Goal: Task Accomplishment & Management: Manage account settings

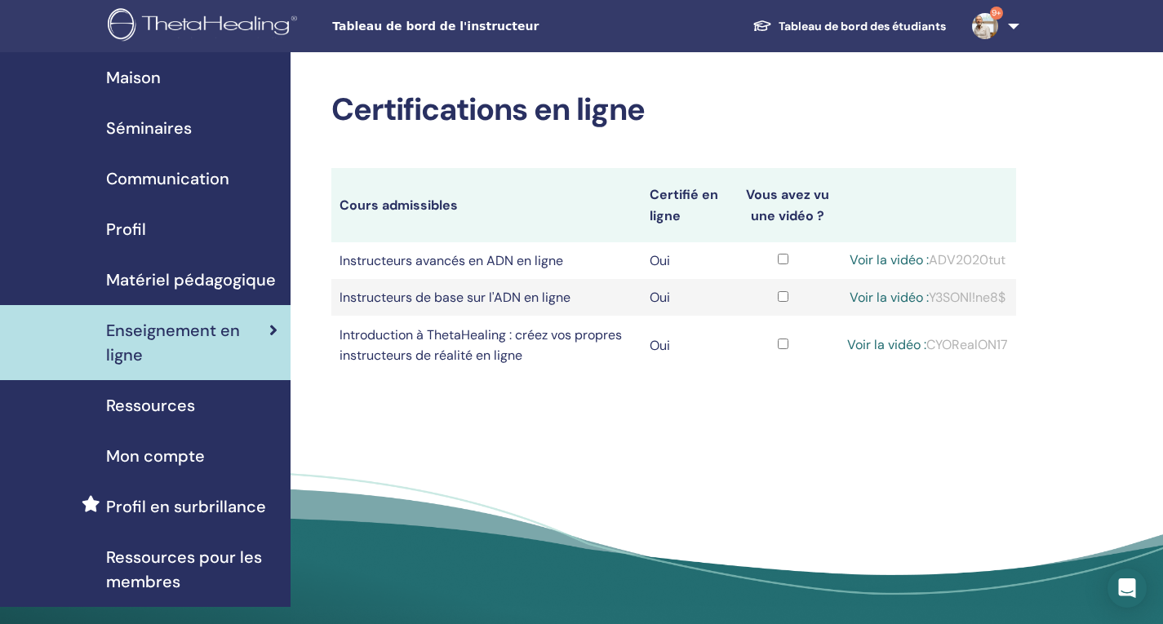
click at [152, 125] on font "Séminaires" at bounding box center [149, 127] width 86 height 21
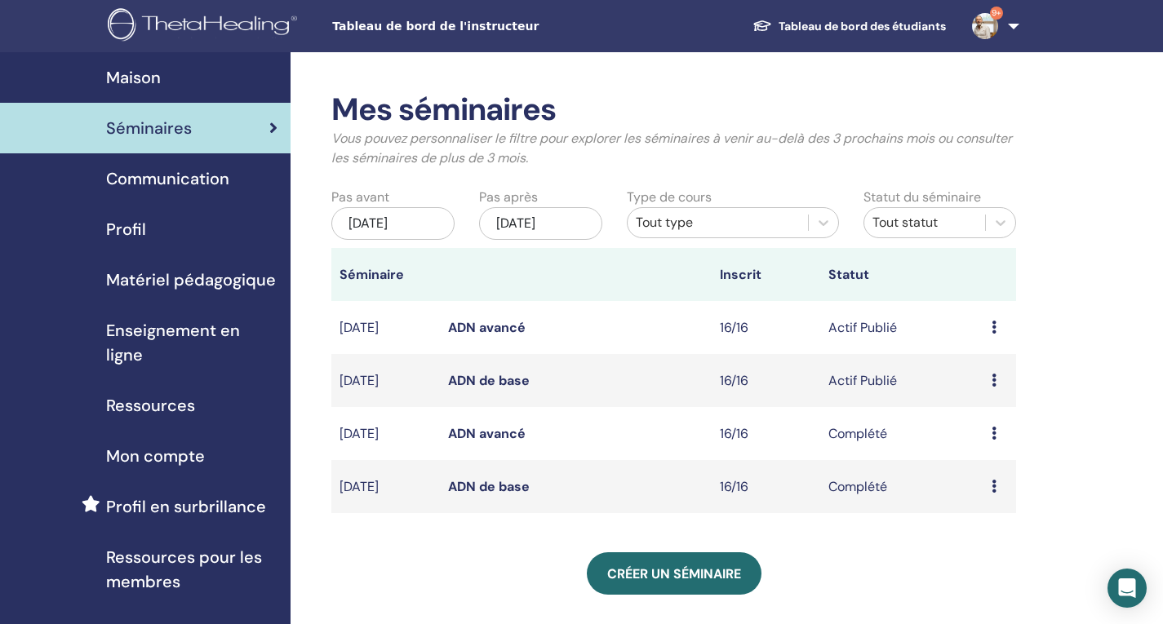
click at [994, 387] on icon at bounding box center [993, 380] width 5 height 13
click at [975, 468] on font "Participants" at bounding box center [995, 467] width 73 height 17
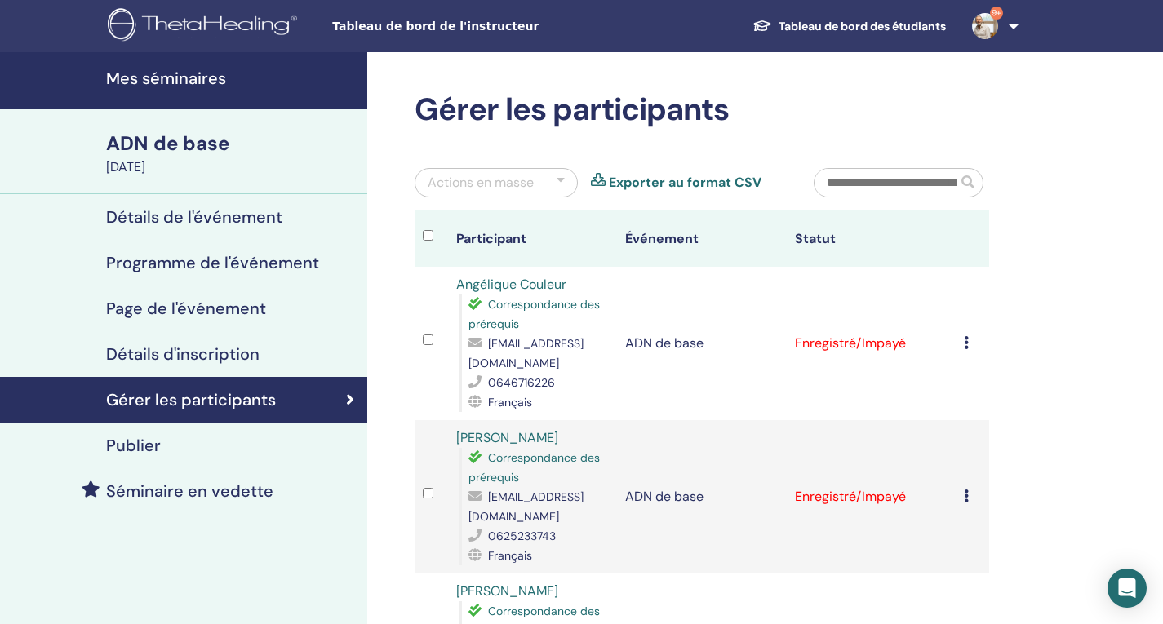
click at [964, 344] on icon at bounding box center [966, 342] width 5 height 13
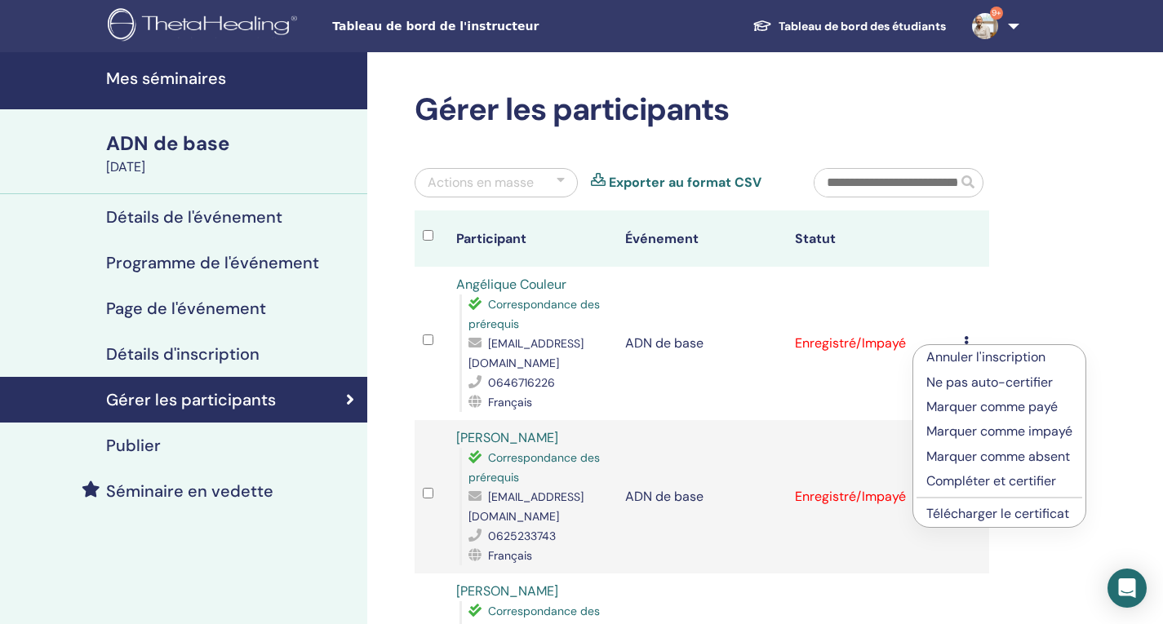
click at [980, 481] on font "Compléter et certifier" at bounding box center [991, 480] width 130 height 17
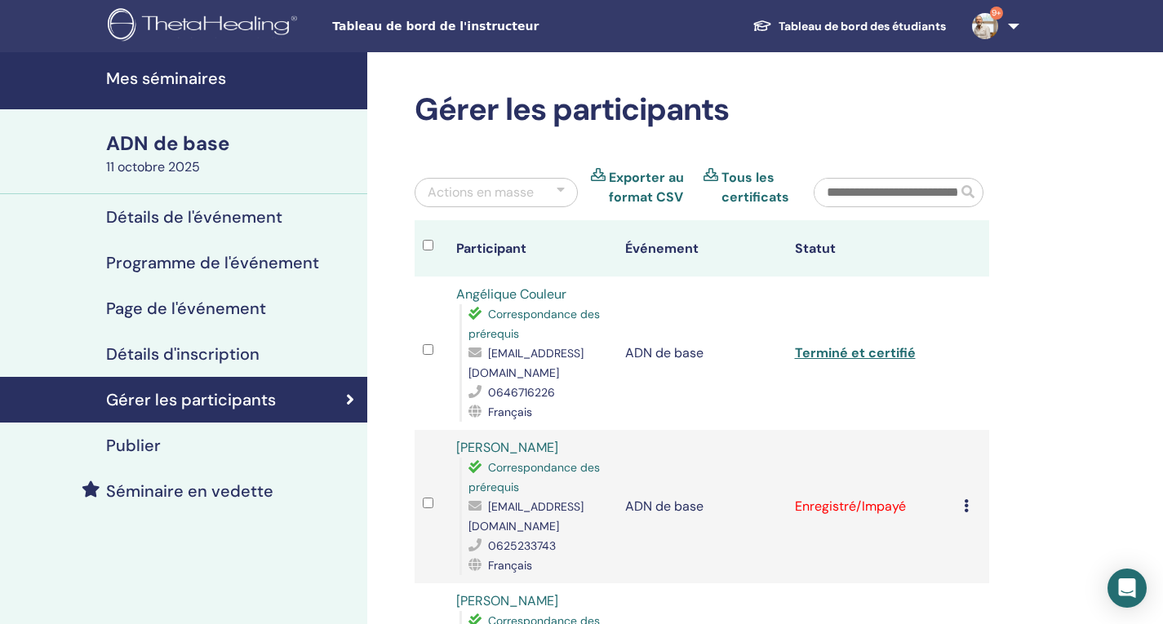
click at [964, 499] on icon at bounding box center [966, 505] width 5 height 13
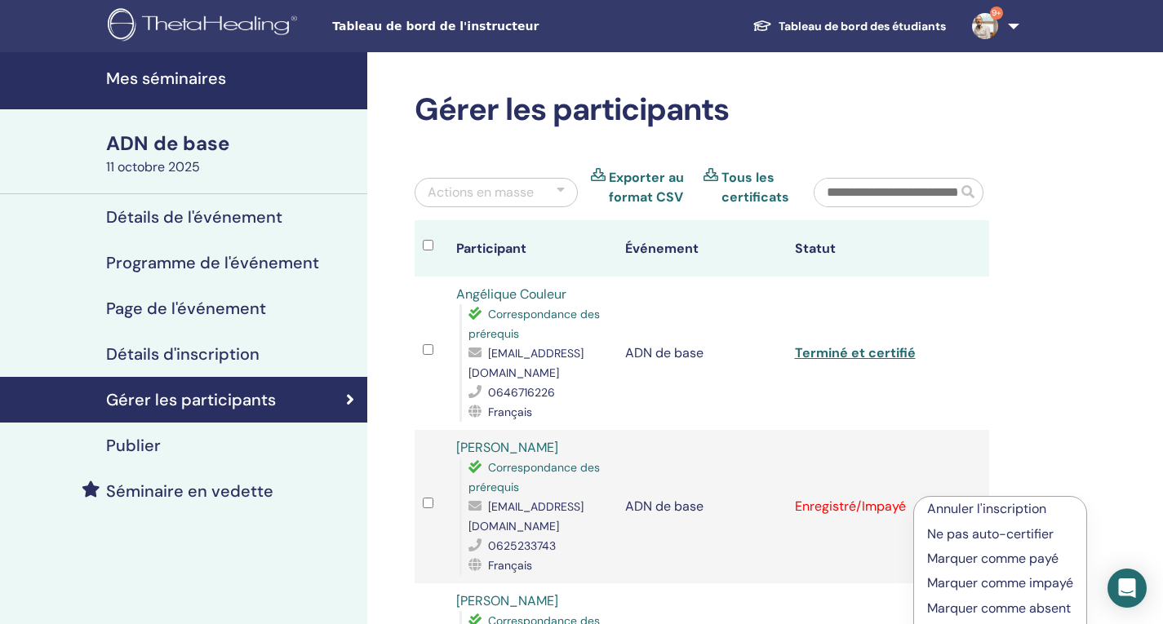
scroll to position [82, 0]
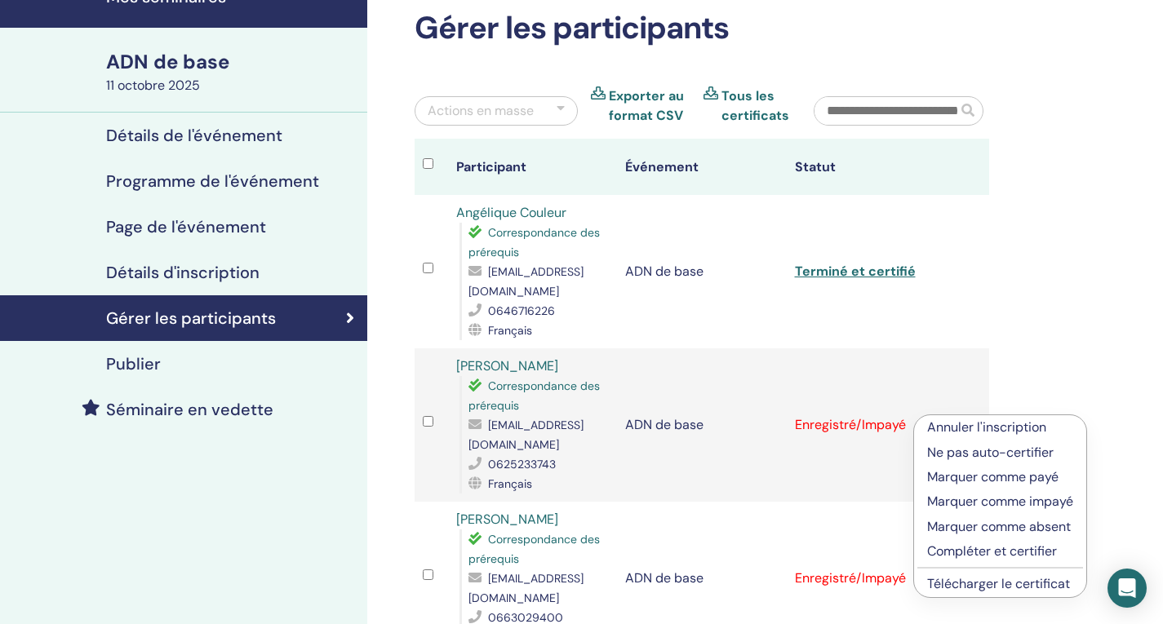
click at [987, 551] on font "Compléter et certifier" at bounding box center [992, 551] width 130 height 17
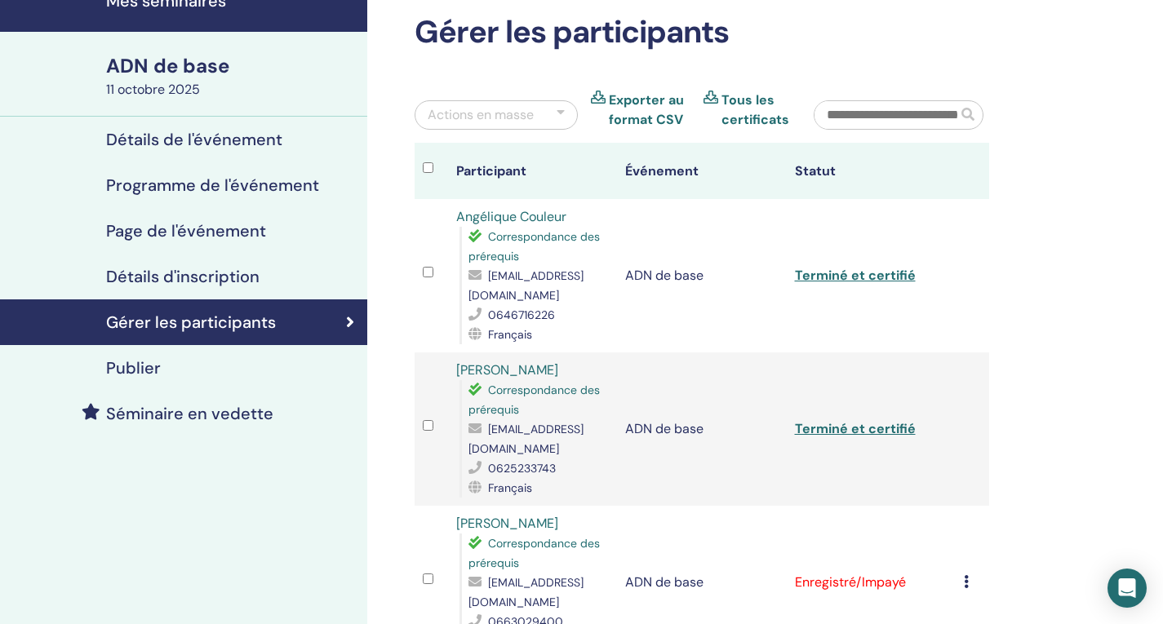
scroll to position [245, 0]
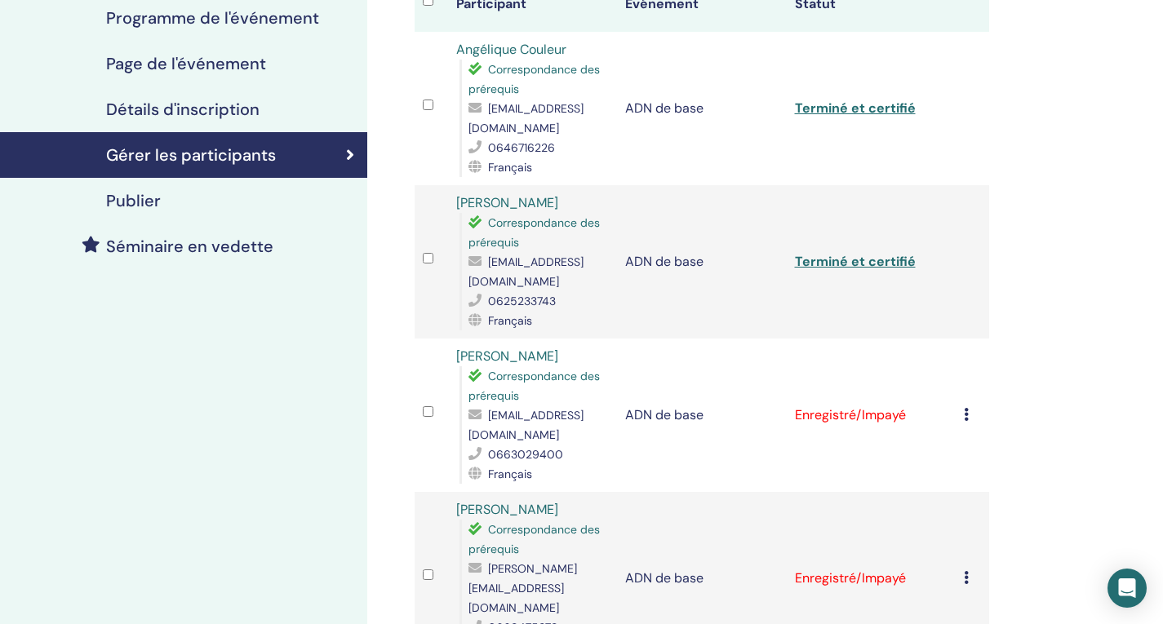
click at [964, 406] on div "Annuler l'inscription Ne pas auto-certifier Marquer comme payé Marquer comme im…" at bounding box center [972, 416] width 17 height 20
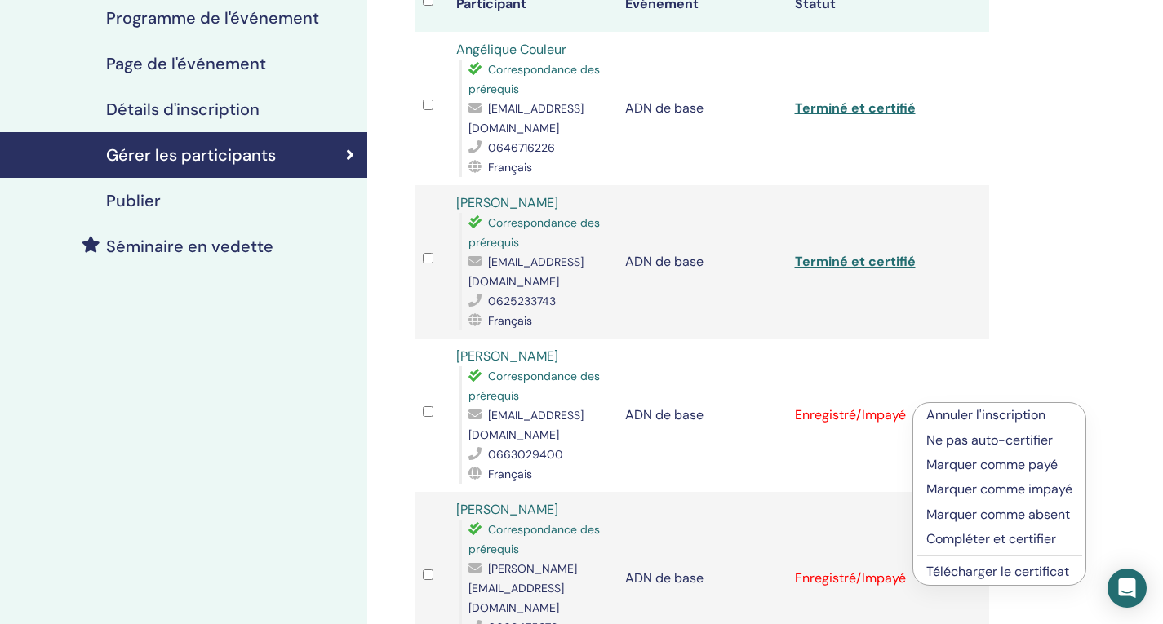
click at [975, 537] on font "Compléter et certifier" at bounding box center [991, 538] width 130 height 17
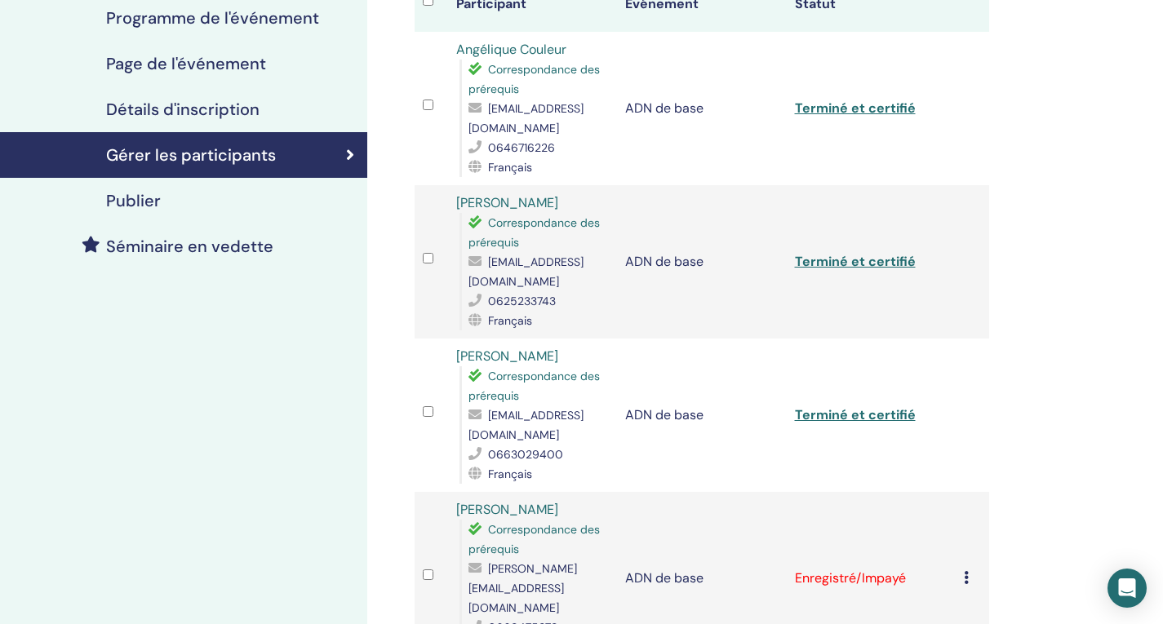
scroll to position [490, 0]
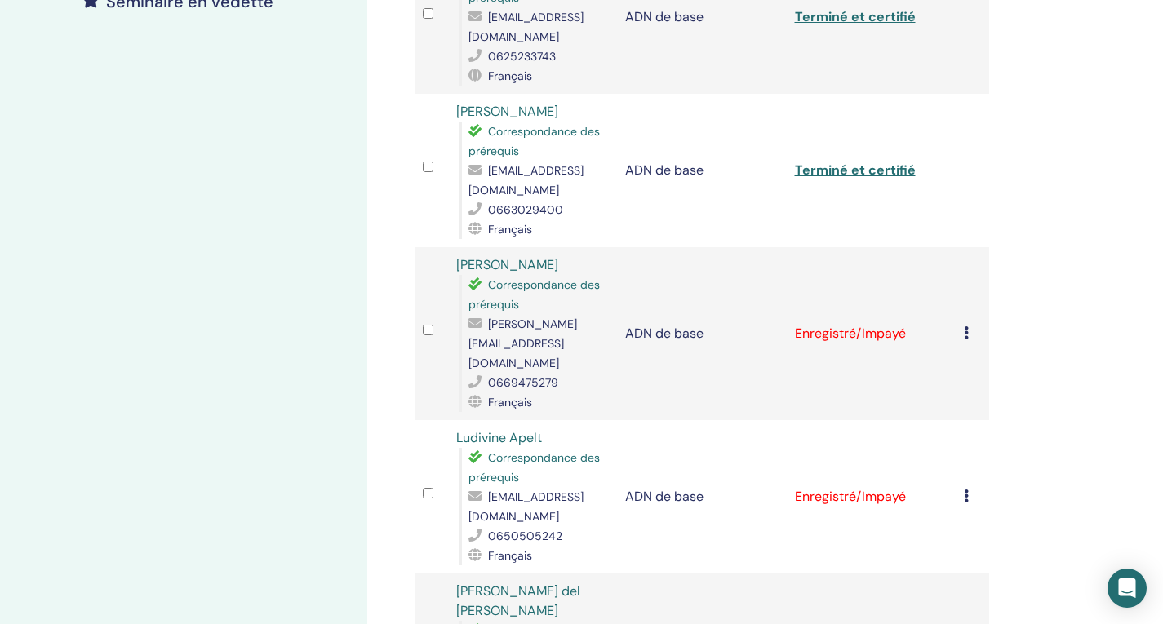
click at [964, 326] on icon at bounding box center [966, 332] width 5 height 13
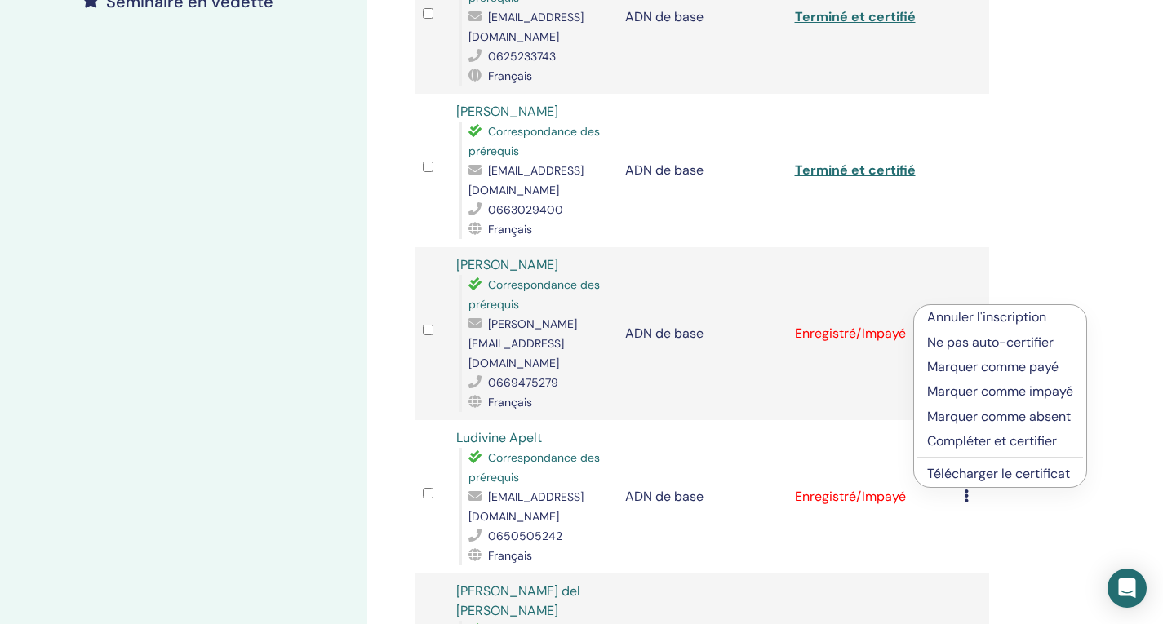
click at [1015, 441] on font "Compléter et certifier" at bounding box center [992, 440] width 130 height 17
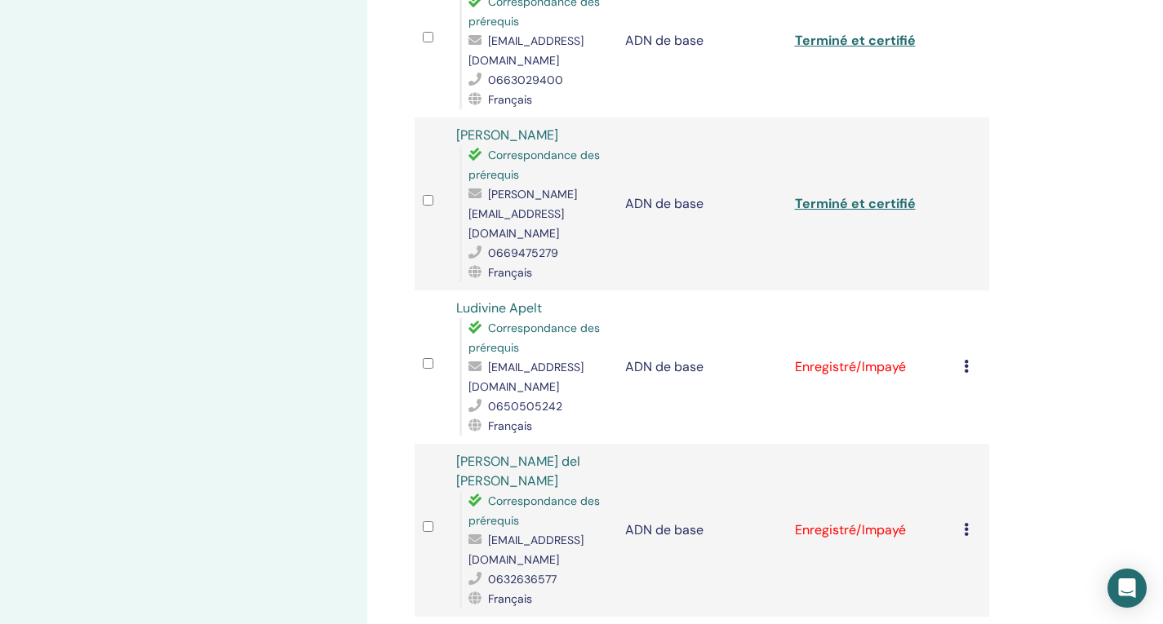
scroll to position [633, 0]
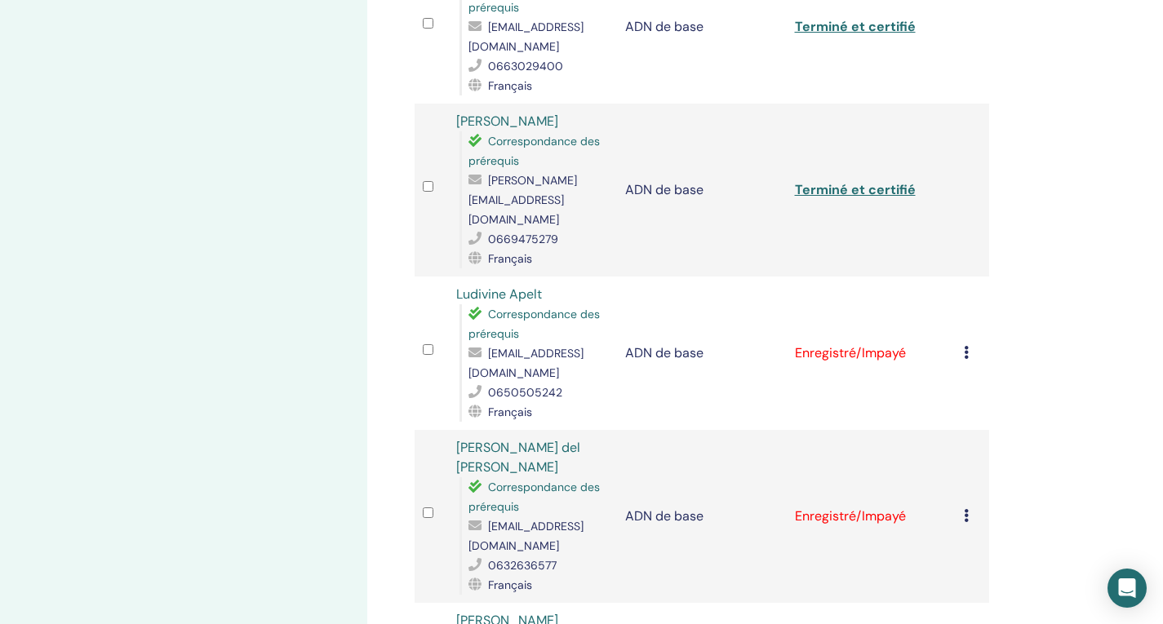
click at [965, 346] on icon at bounding box center [966, 352] width 5 height 13
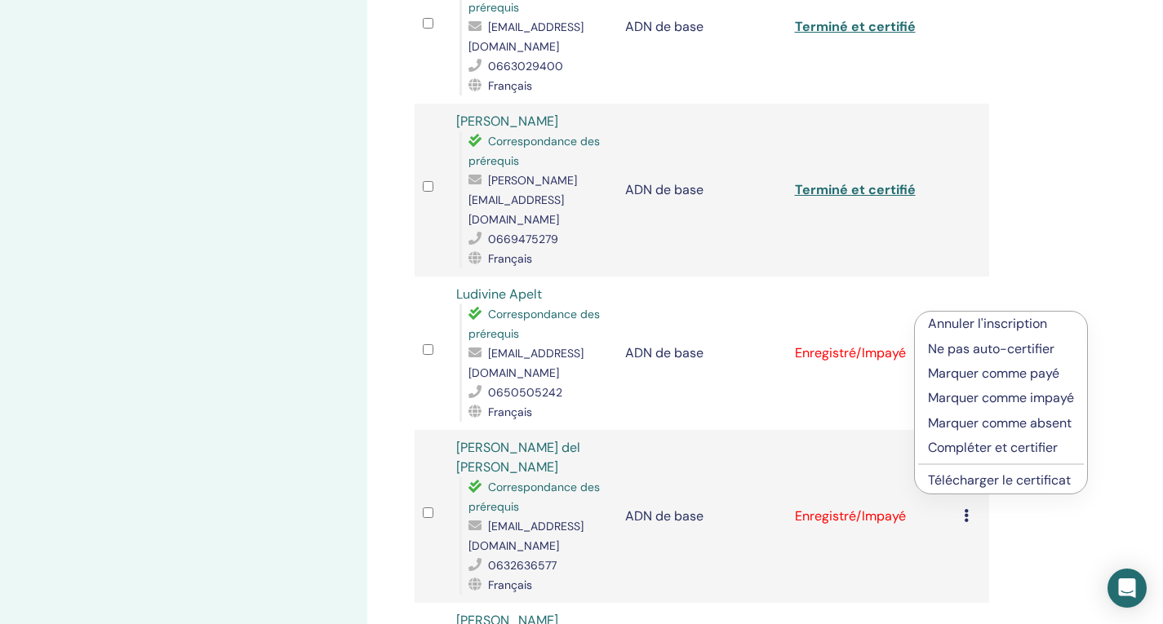
click at [1004, 447] on font "Compléter et certifier" at bounding box center [993, 447] width 130 height 17
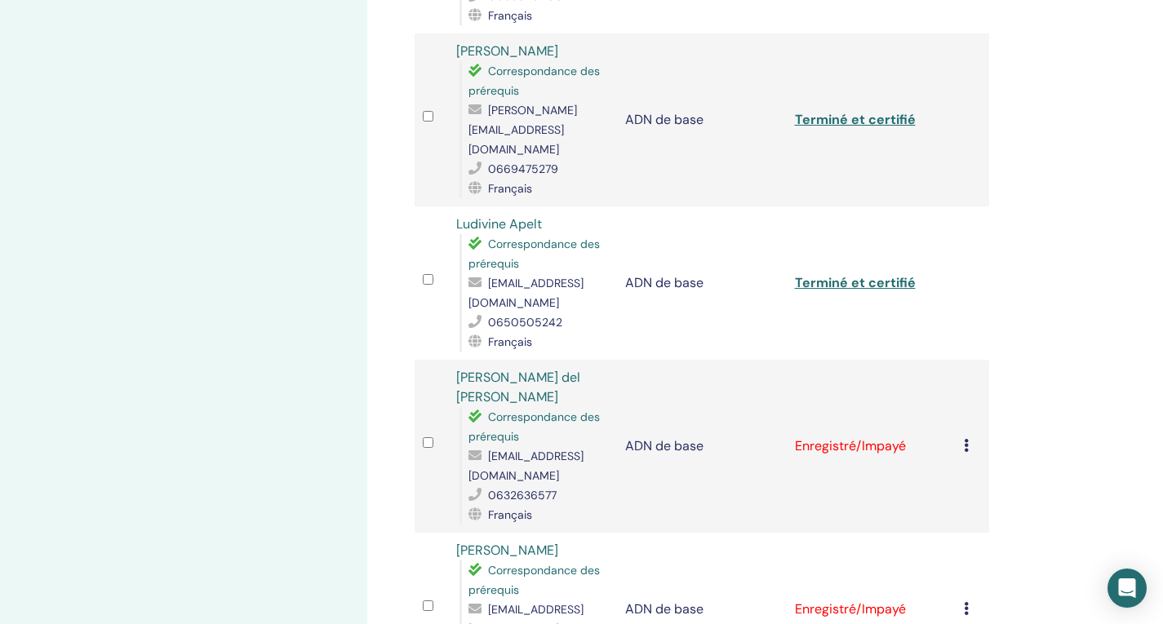
scroll to position [715, 0]
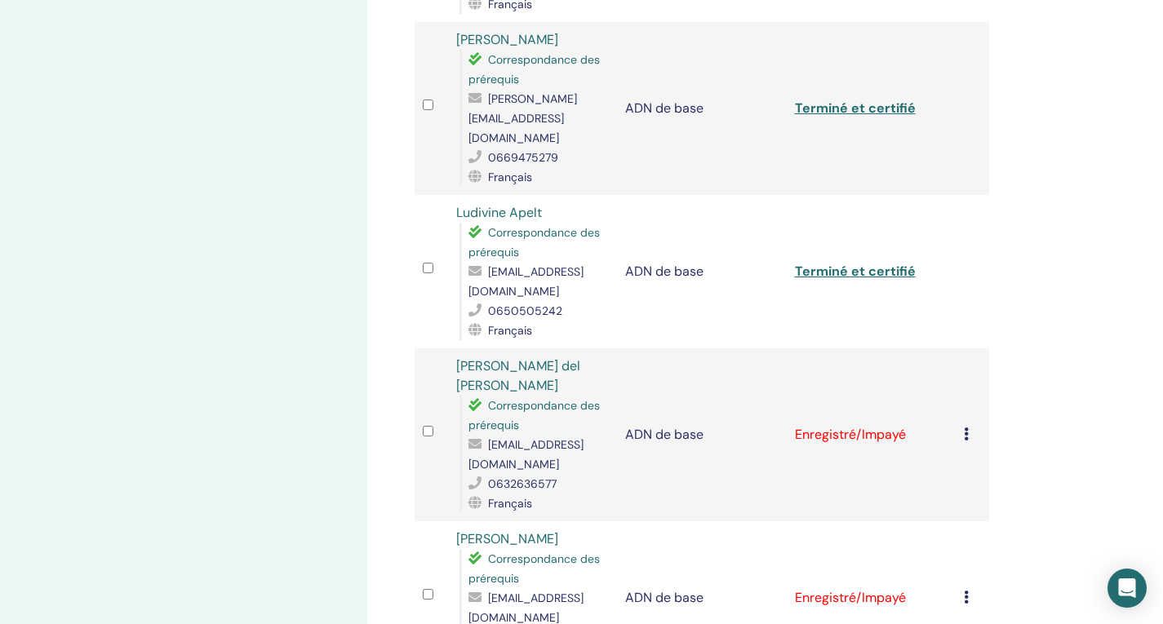
click at [967, 428] on icon at bounding box center [966, 434] width 5 height 13
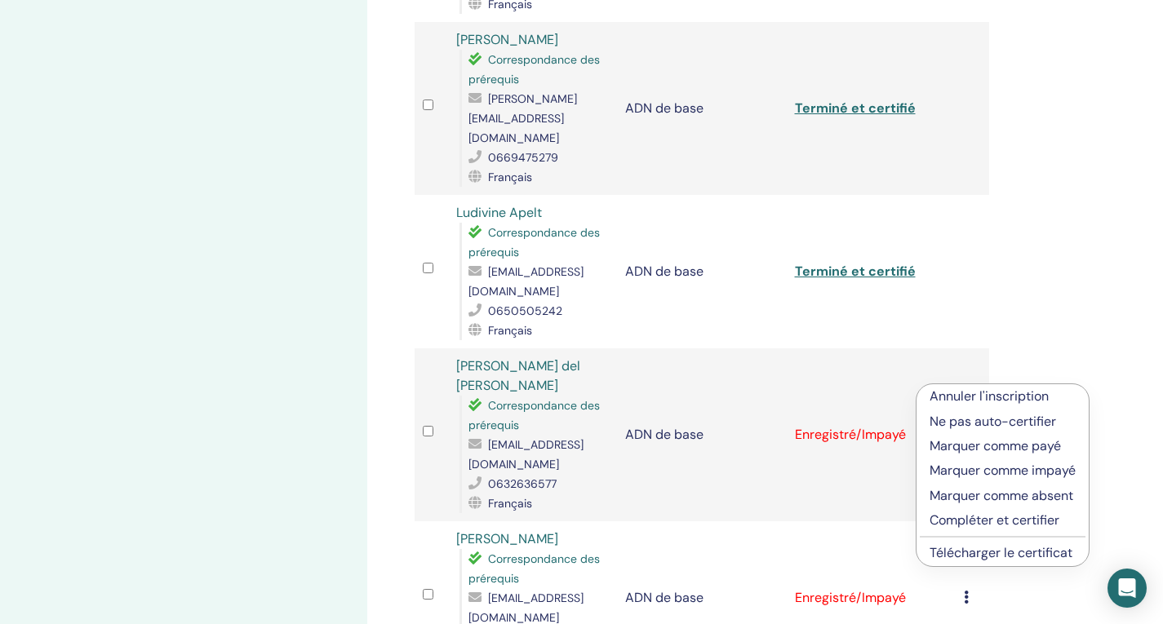
click at [1004, 521] on font "Compléter et certifier" at bounding box center [994, 520] width 130 height 17
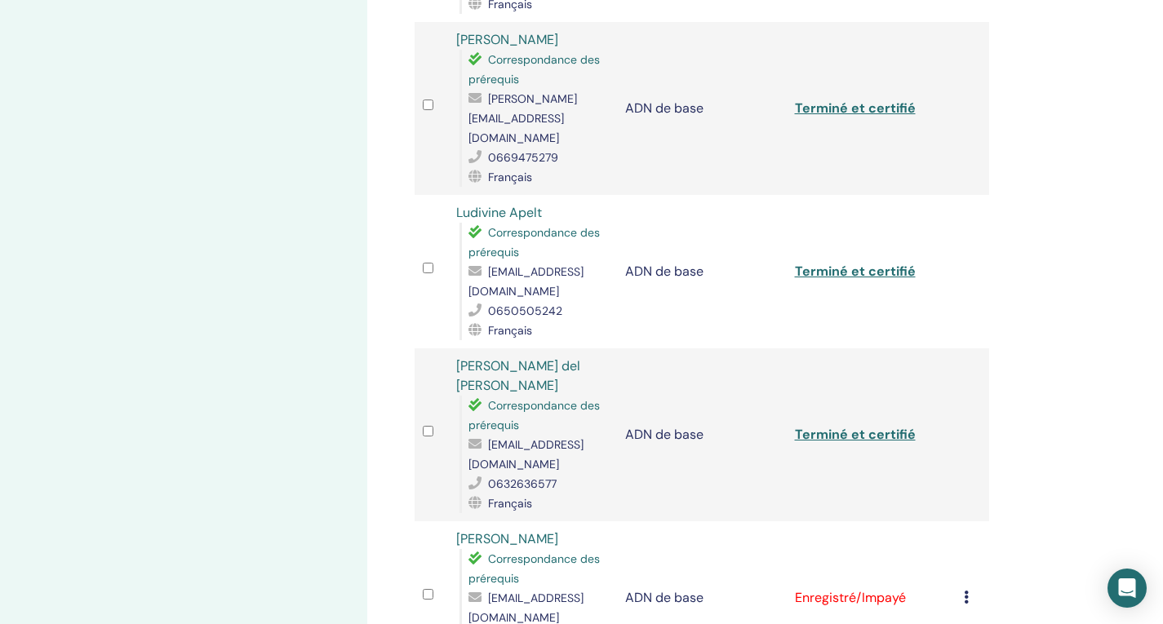
scroll to position [878, 0]
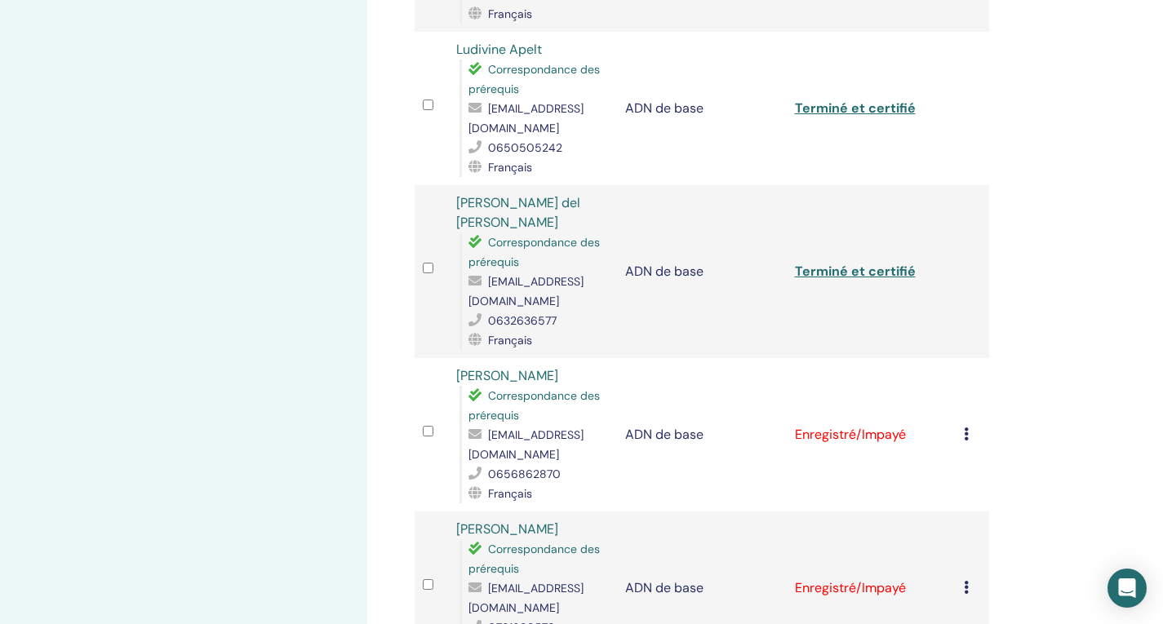
click at [966, 428] on icon at bounding box center [966, 434] width 5 height 13
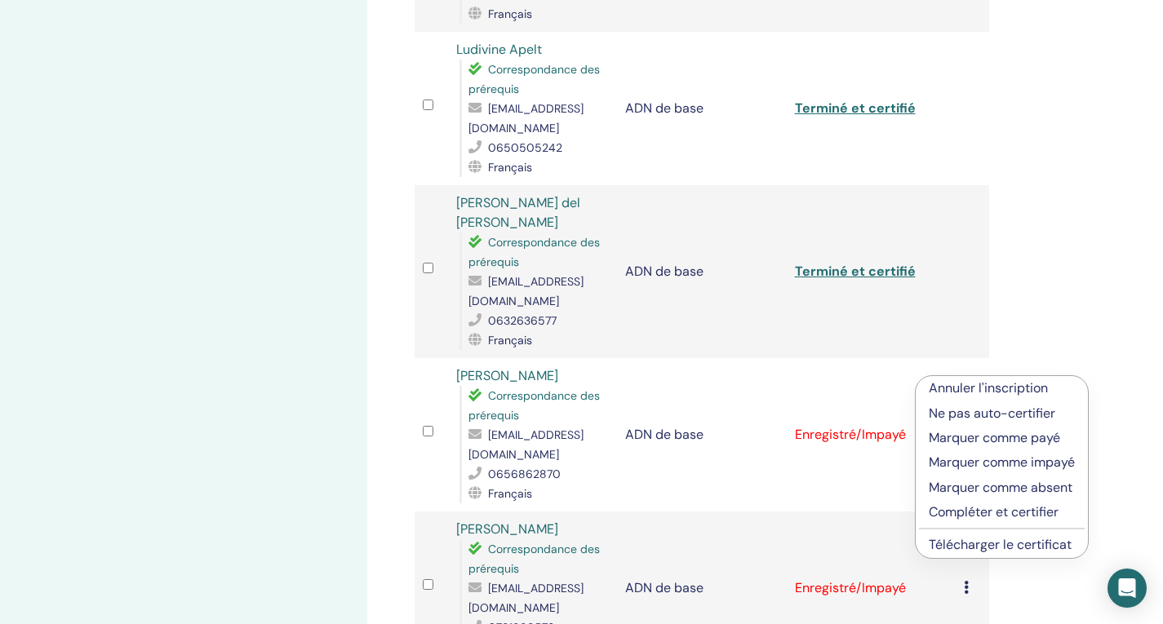
click at [1018, 515] on font "Compléter et certifier" at bounding box center [994, 511] width 130 height 17
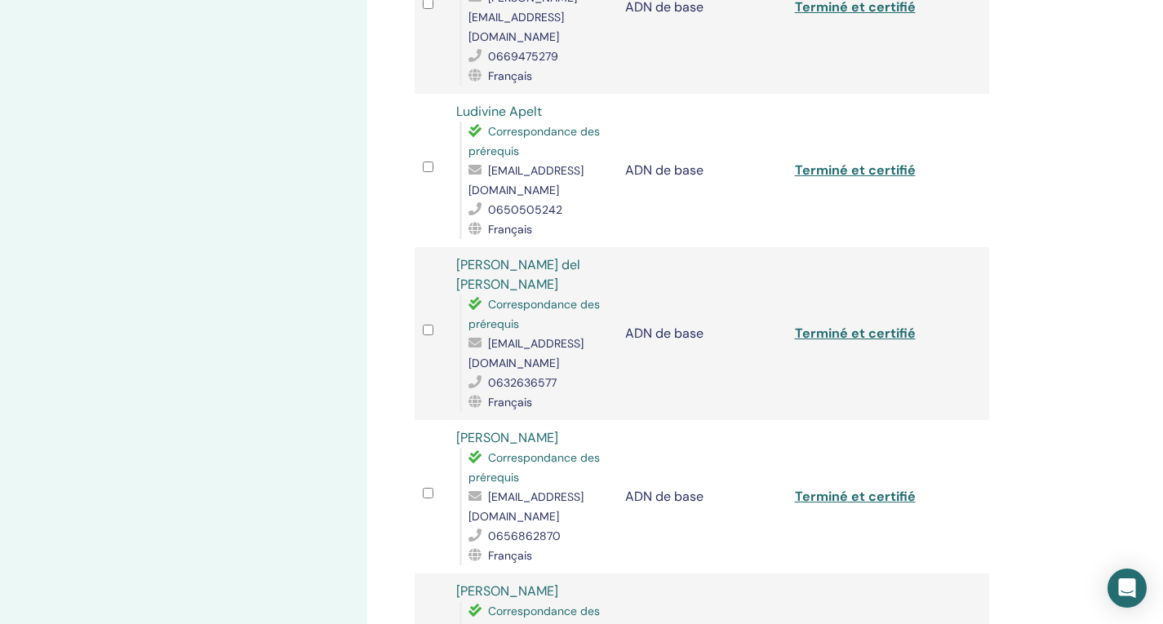
scroll to position [979, 0]
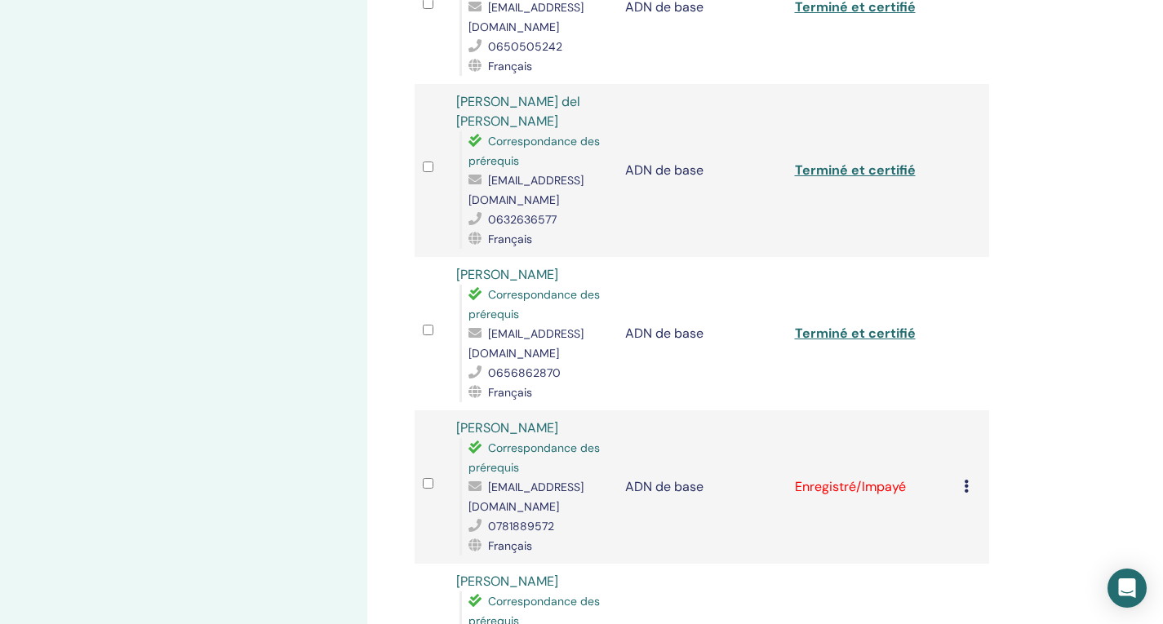
click at [966, 480] on icon at bounding box center [966, 486] width 5 height 13
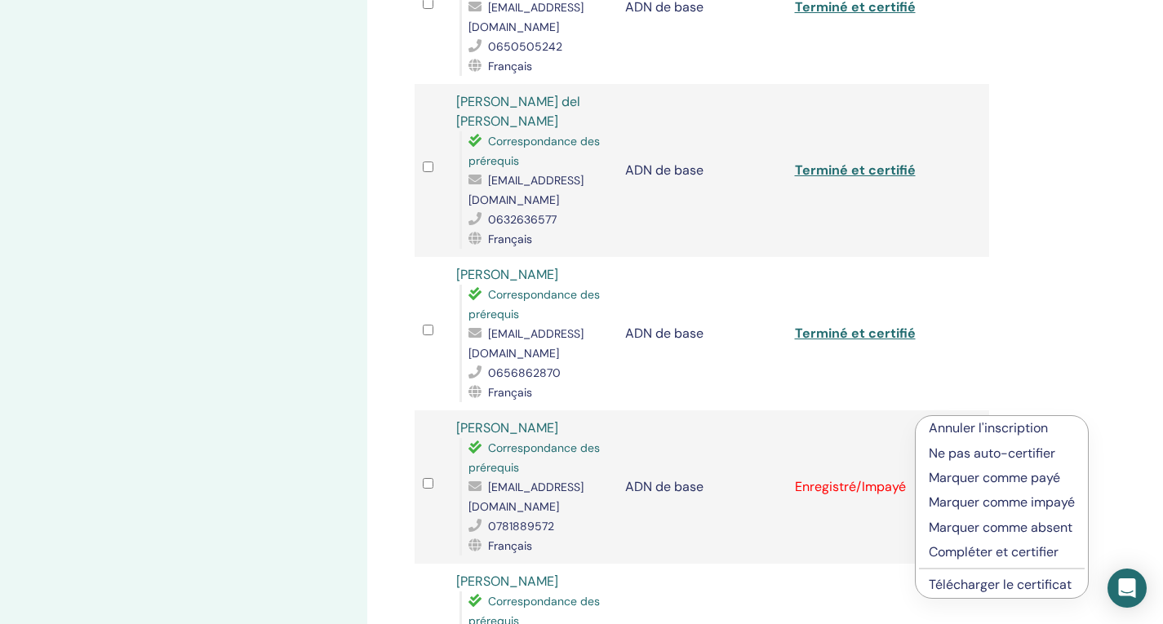
click at [1002, 549] on font "Compléter et certifier" at bounding box center [994, 551] width 130 height 17
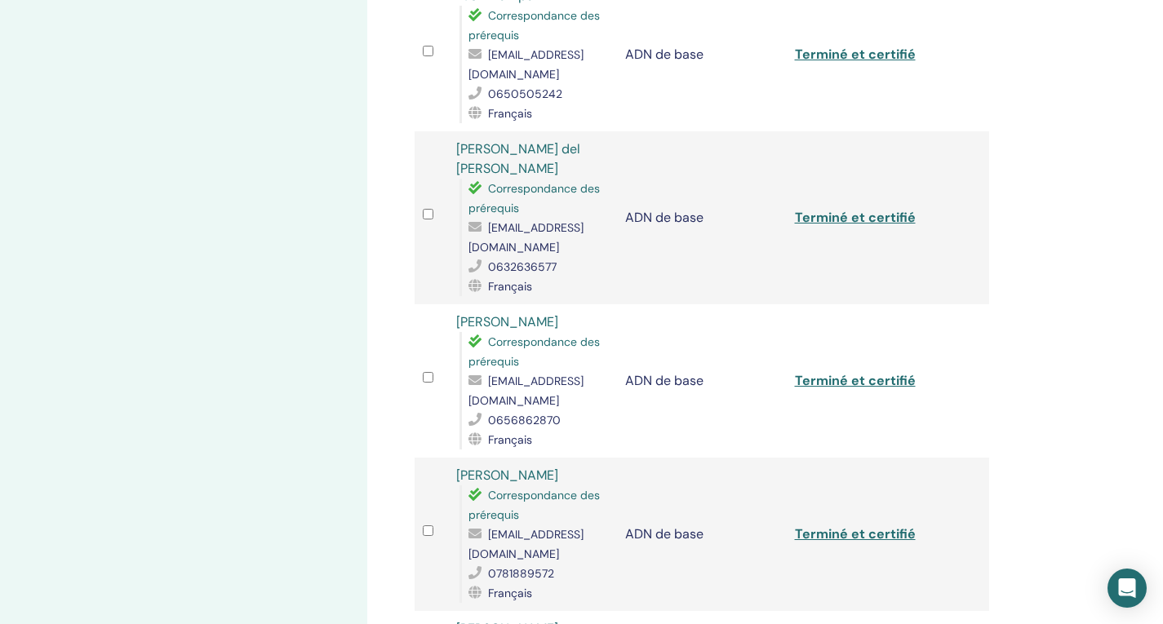
scroll to position [1041, 0]
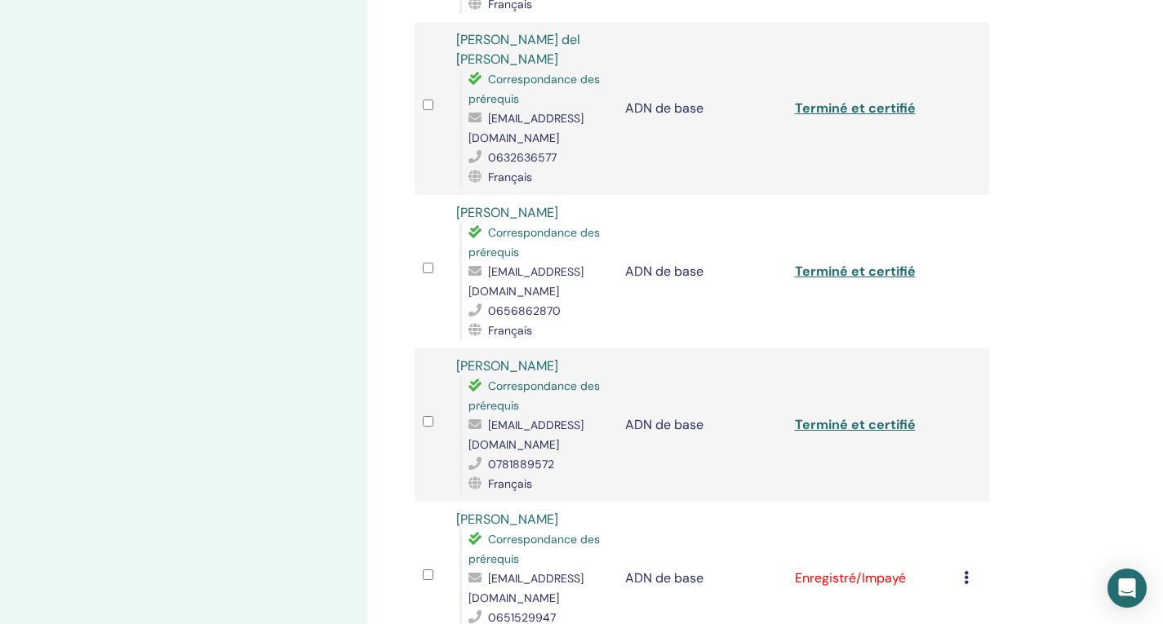
click at [964, 571] on icon at bounding box center [966, 577] width 5 height 13
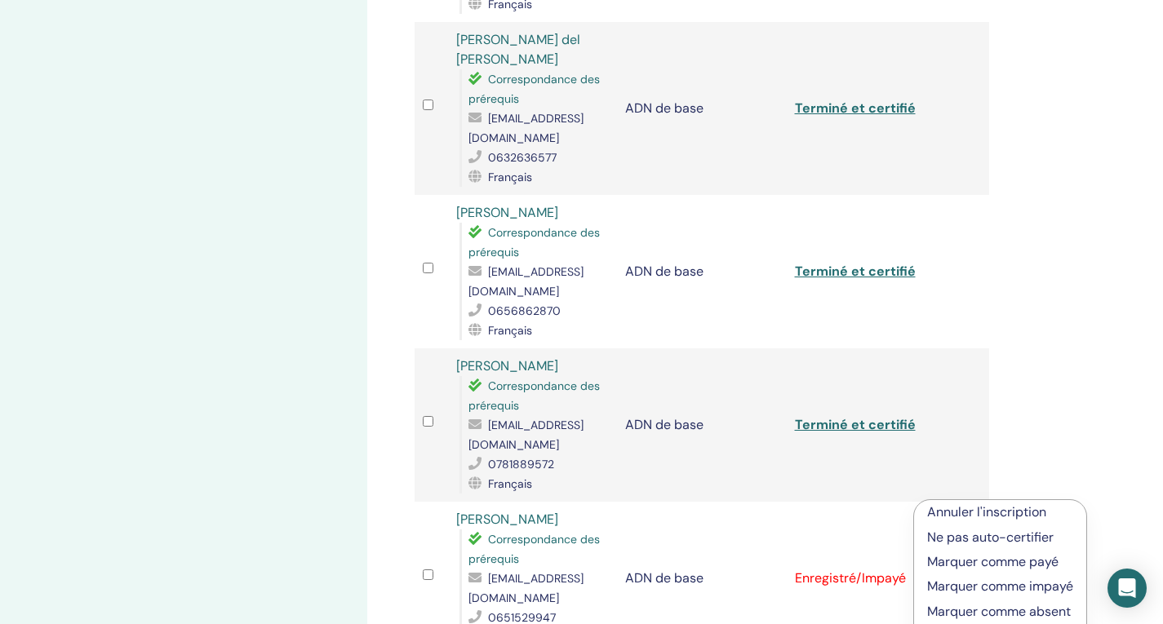
scroll to position [1123, 0]
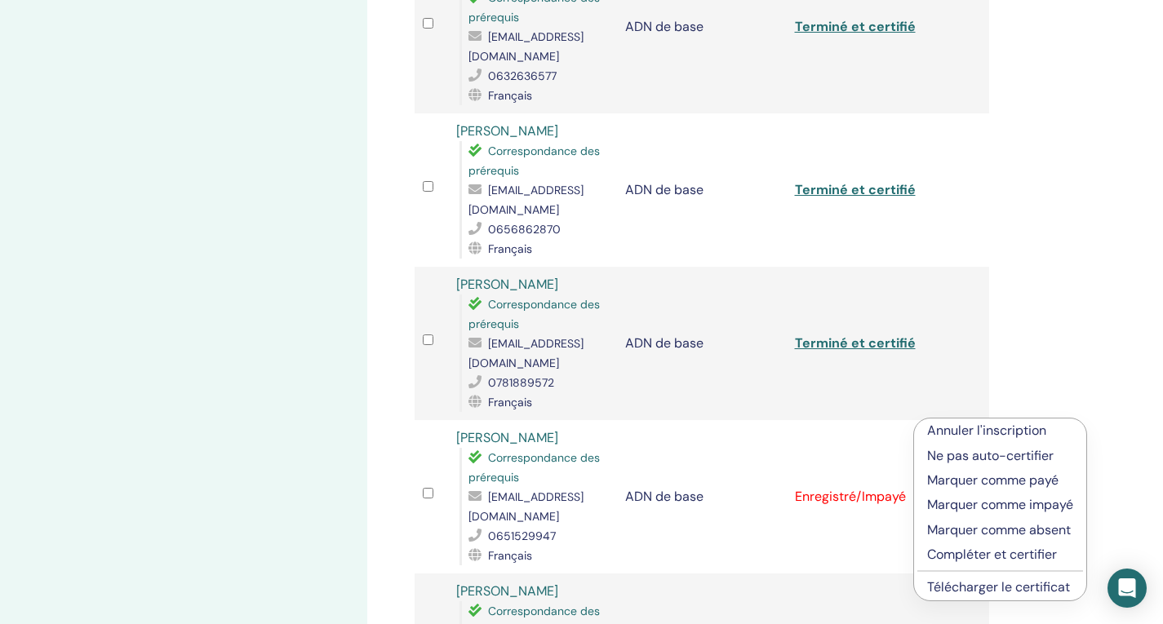
click at [988, 554] on font "Compléter et certifier" at bounding box center [992, 554] width 130 height 17
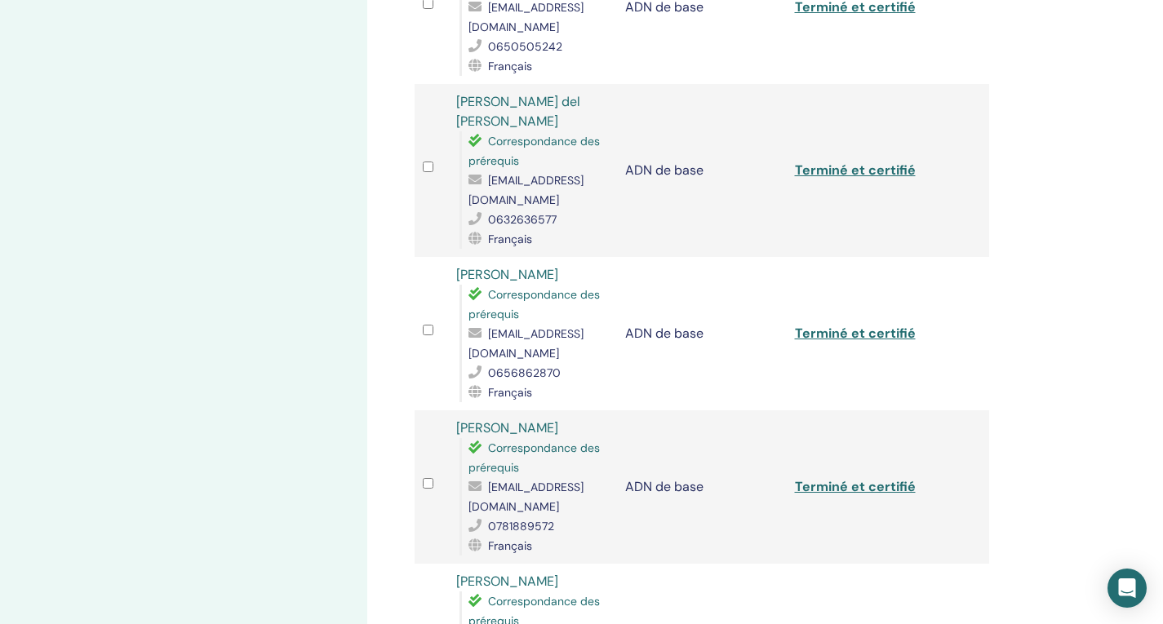
scroll to position [1224, 0]
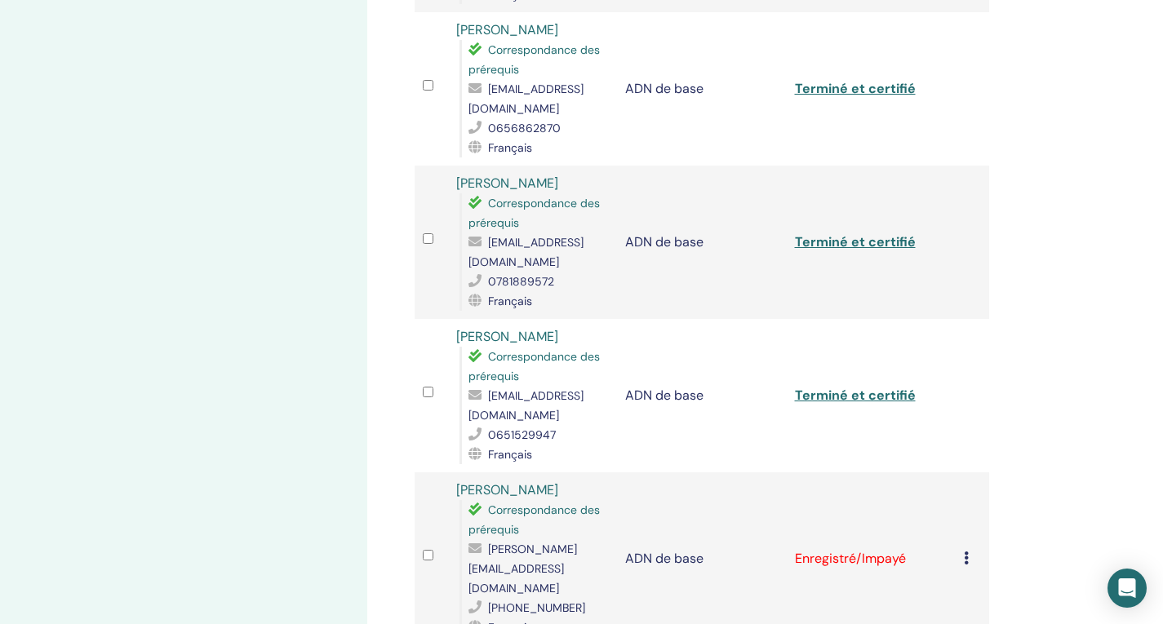
click at [964, 552] on icon at bounding box center [966, 558] width 5 height 13
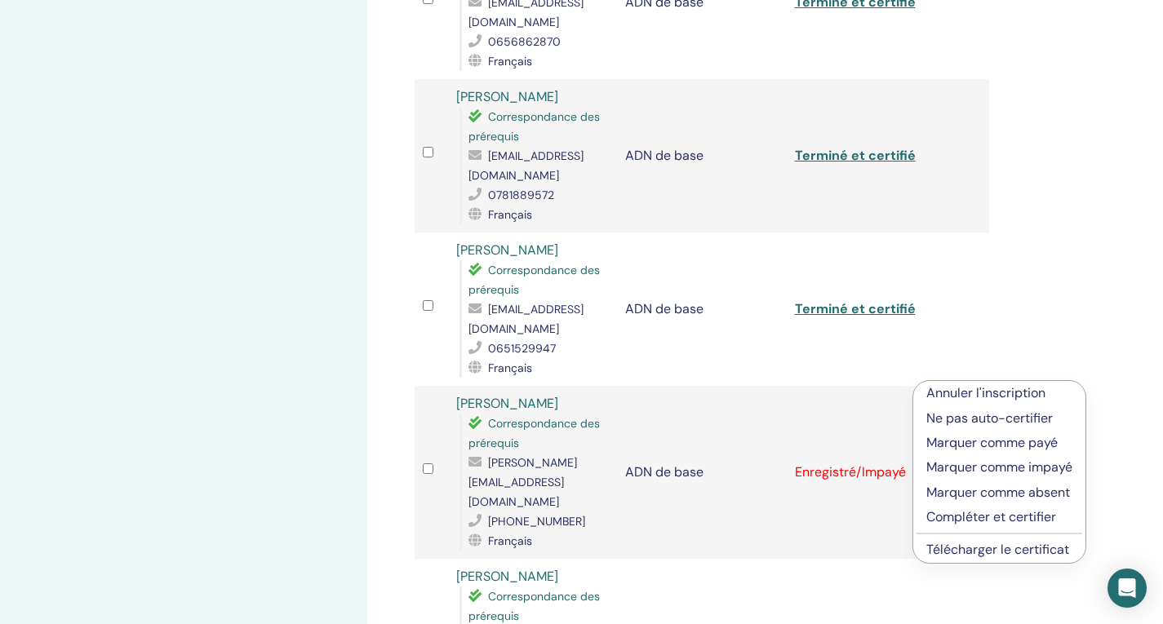
scroll to position [1387, 0]
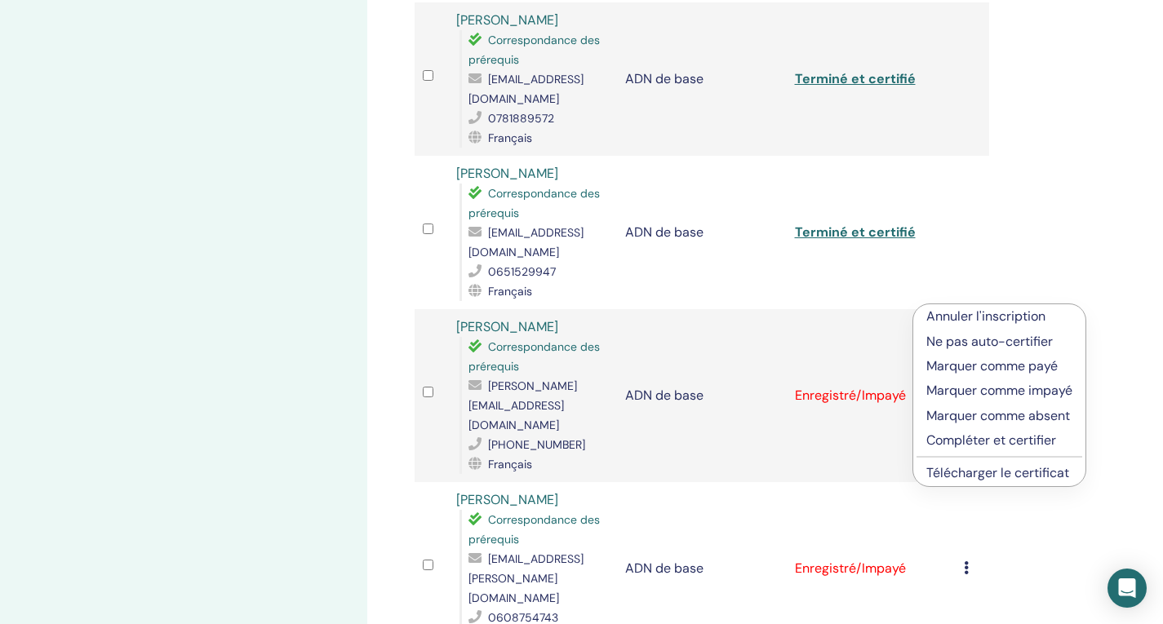
click at [1000, 436] on font "Compléter et certifier" at bounding box center [991, 440] width 130 height 17
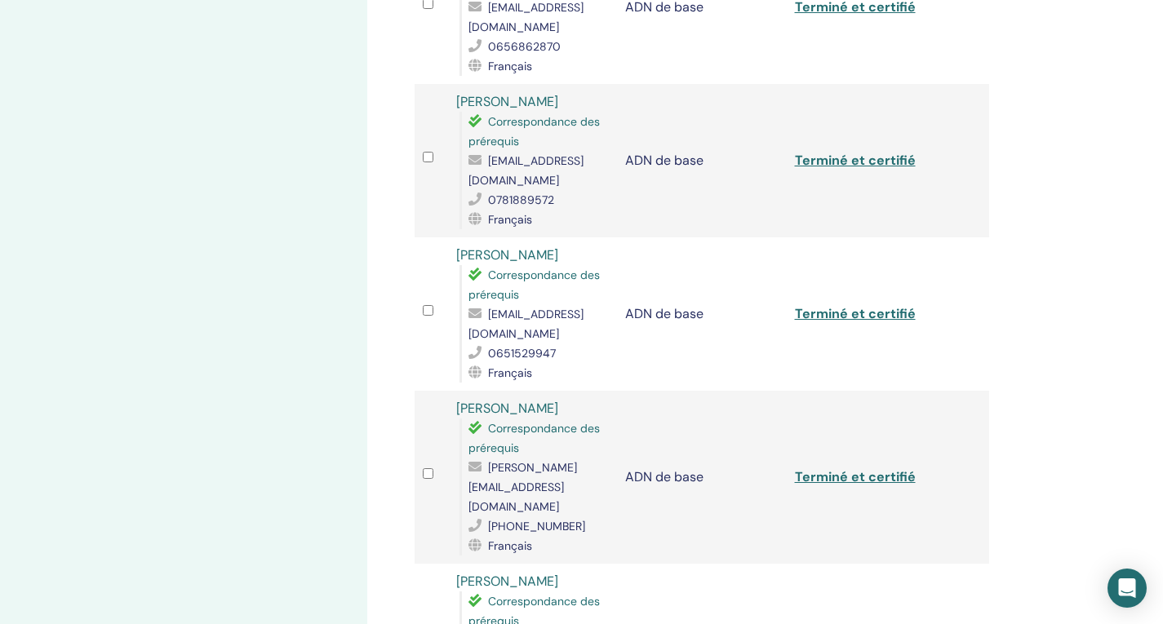
scroll to position [1469, 0]
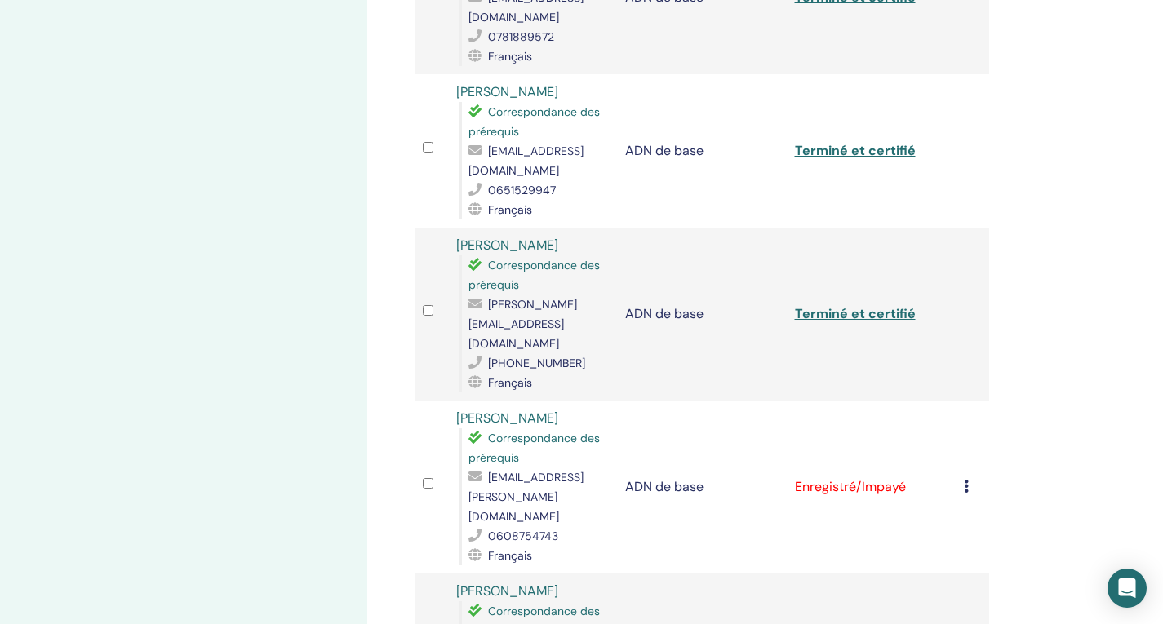
click at [964, 480] on icon at bounding box center [966, 486] width 5 height 13
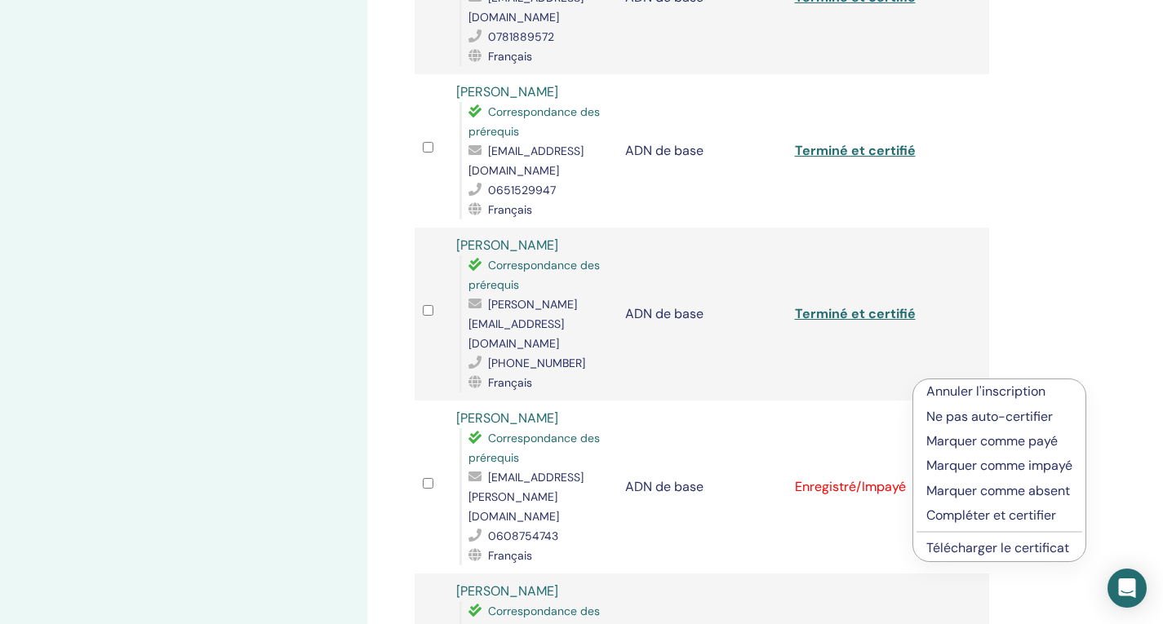
click at [1004, 515] on font "Compléter et certifier" at bounding box center [991, 515] width 130 height 17
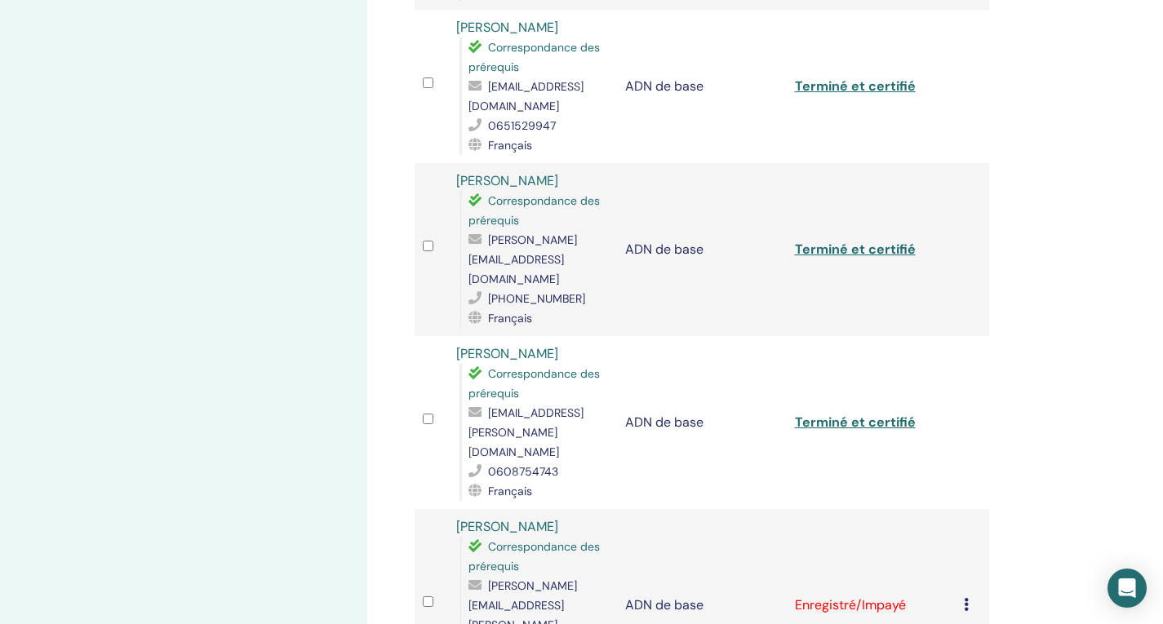
scroll to position [1550, 0]
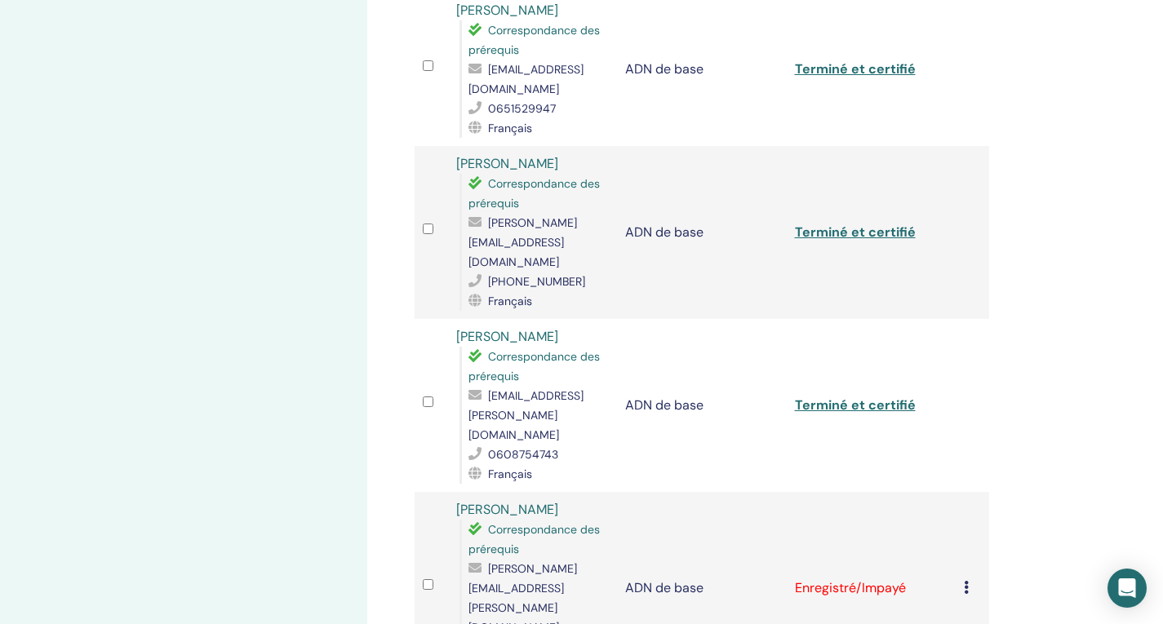
click at [965, 581] on icon at bounding box center [966, 587] width 5 height 13
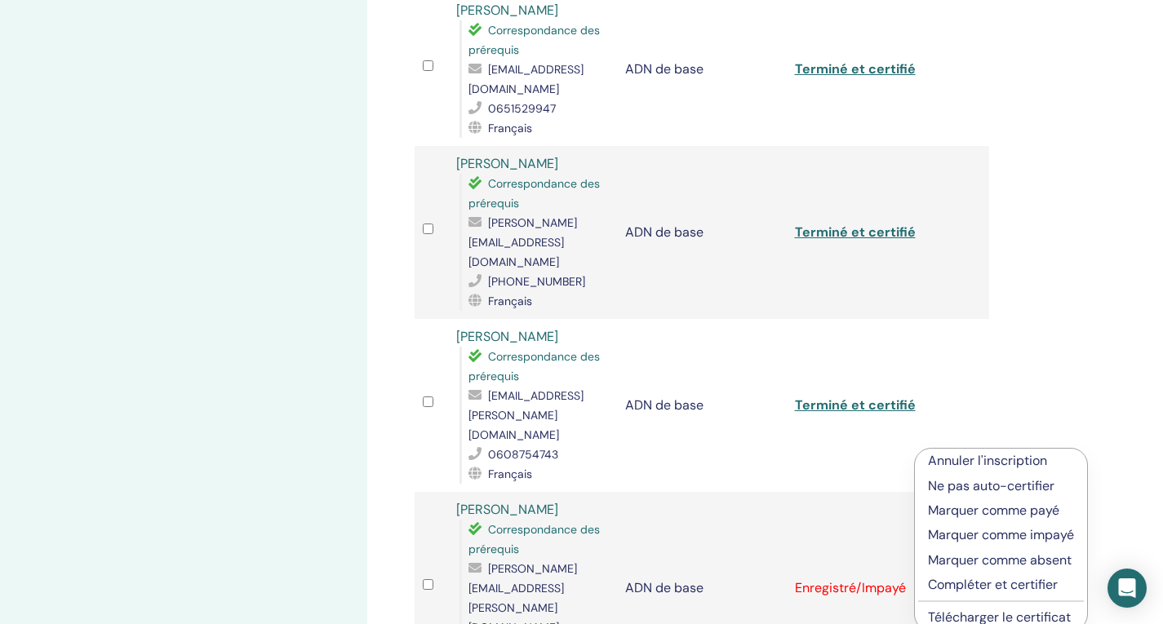
click at [1023, 584] on font "Compléter et certifier" at bounding box center [993, 584] width 130 height 17
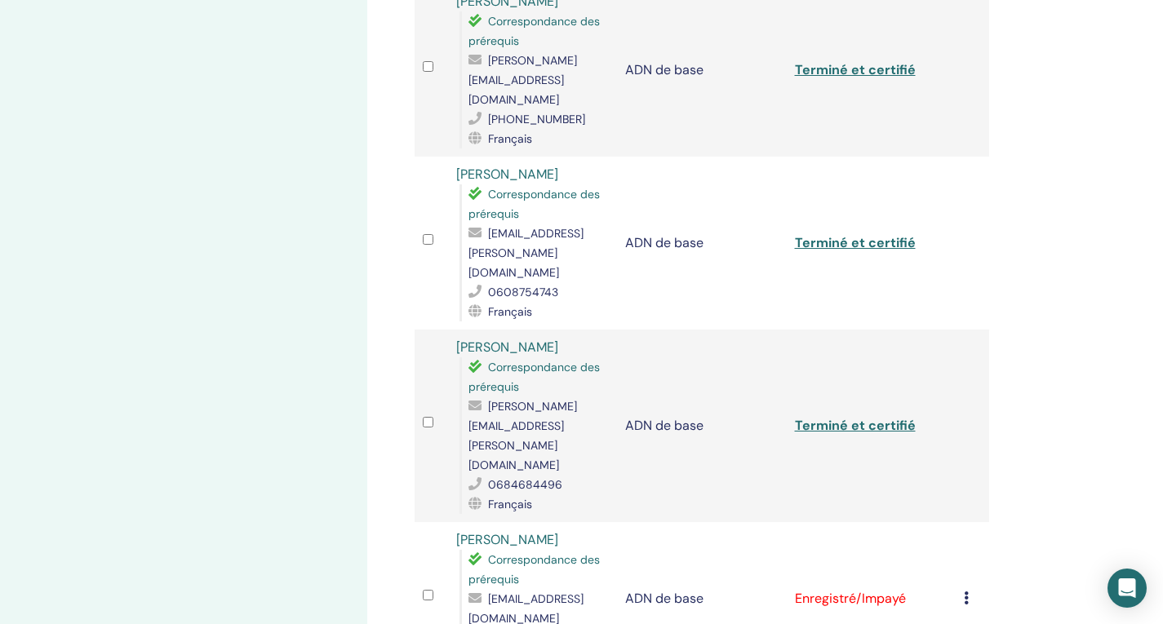
scroll to position [1714, 0]
click at [966, 591] on icon at bounding box center [966, 597] width 5 height 13
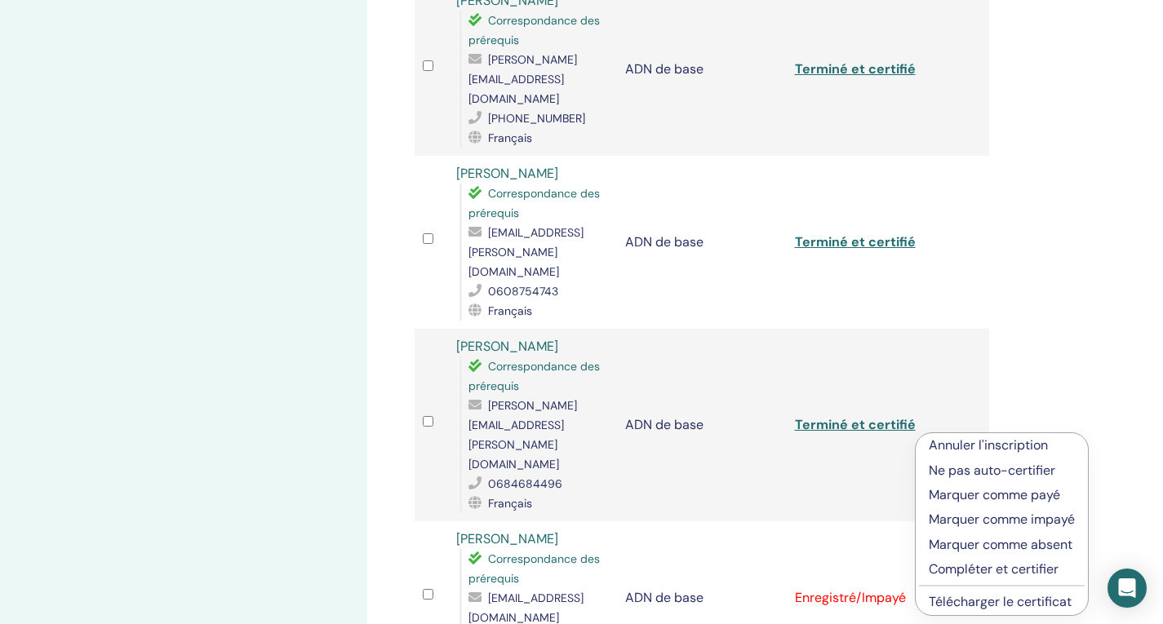
click at [995, 568] on font "Compléter et certifier" at bounding box center [994, 569] width 130 height 17
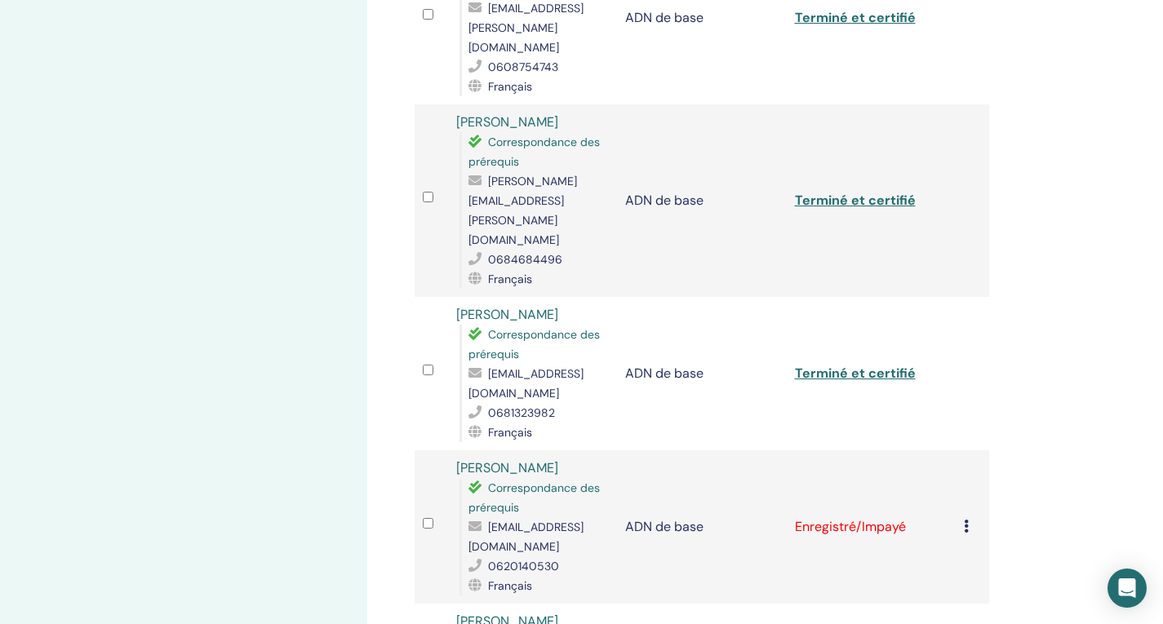
scroll to position [1958, 0]
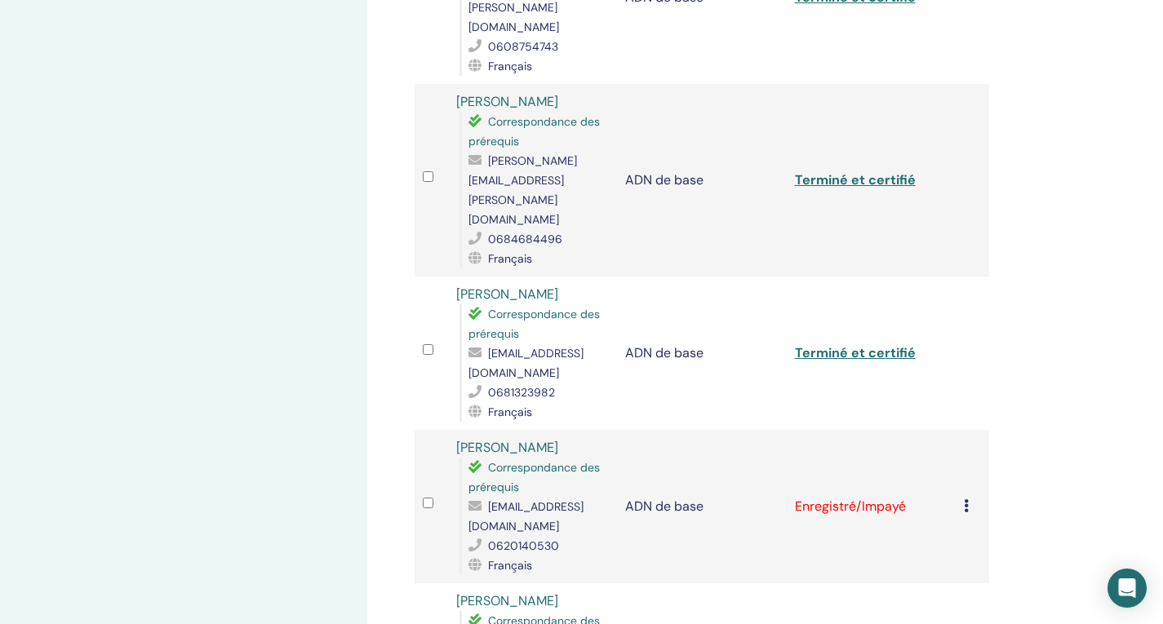
click at [965, 499] on icon at bounding box center [966, 505] width 5 height 13
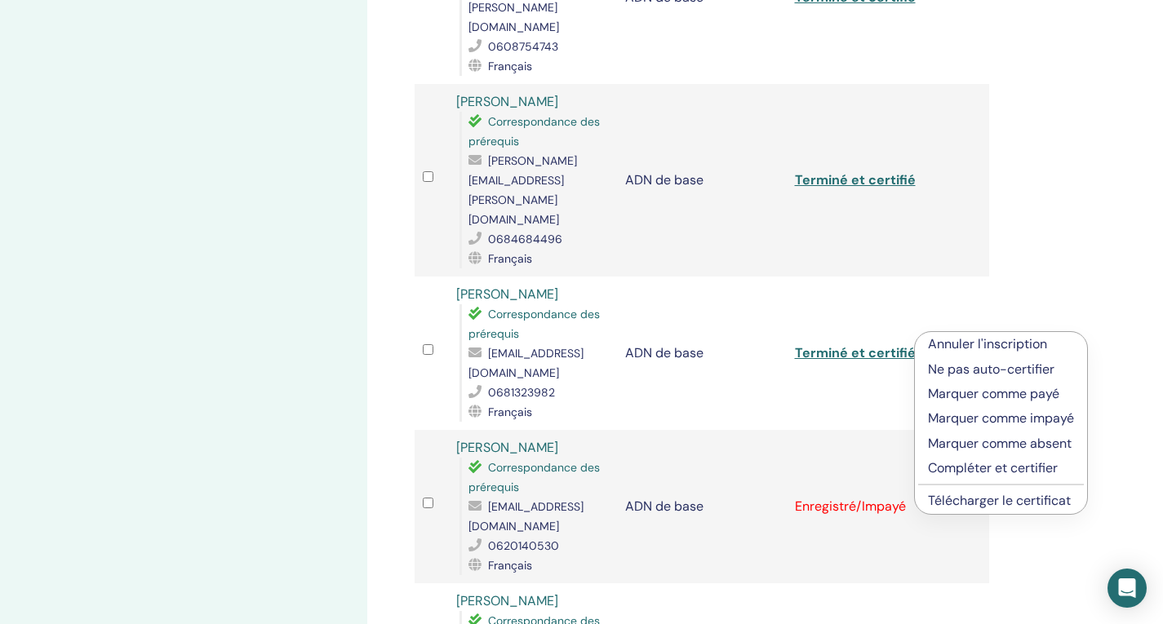
click at [1001, 468] on font "Compléter et certifier" at bounding box center [993, 467] width 130 height 17
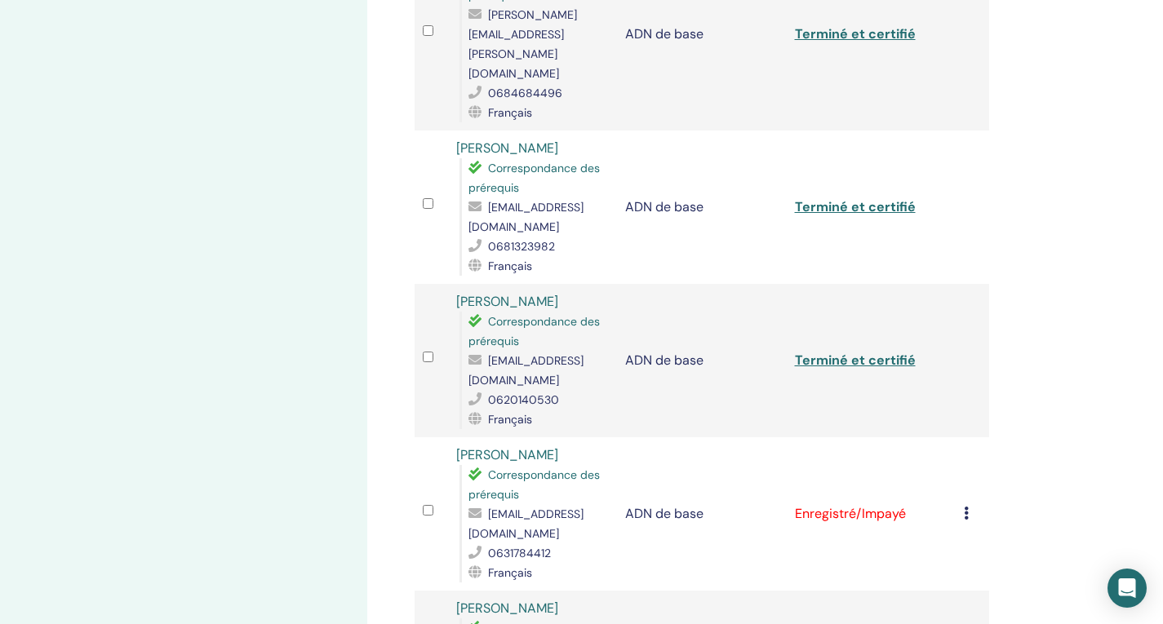
scroll to position [2122, 0]
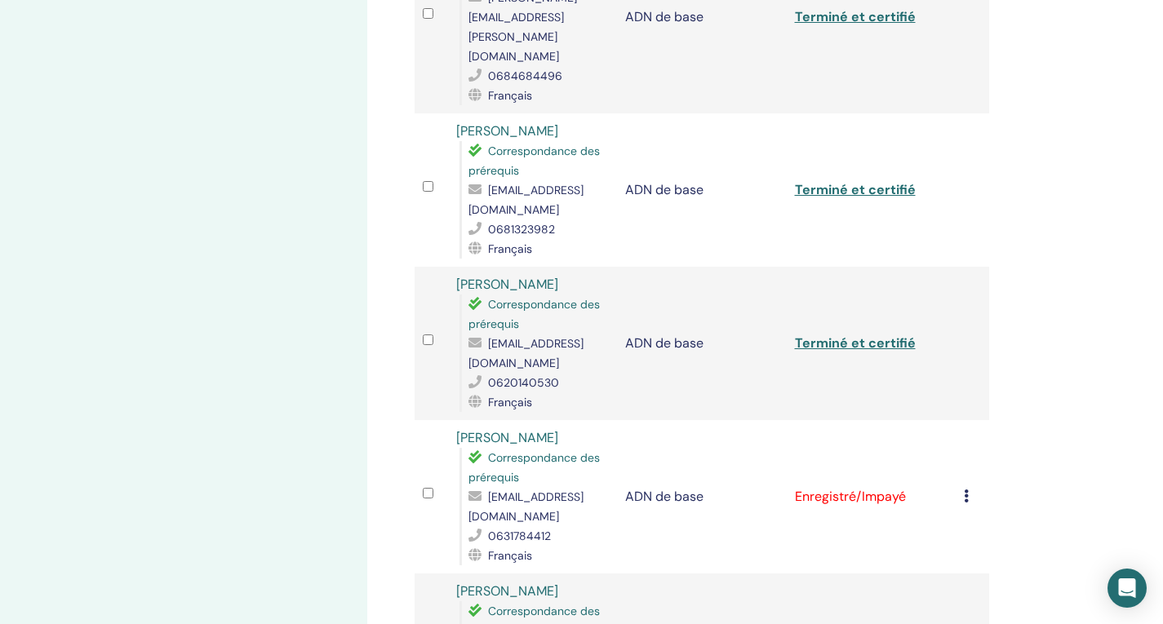
click at [964, 490] on icon at bounding box center [966, 496] width 5 height 13
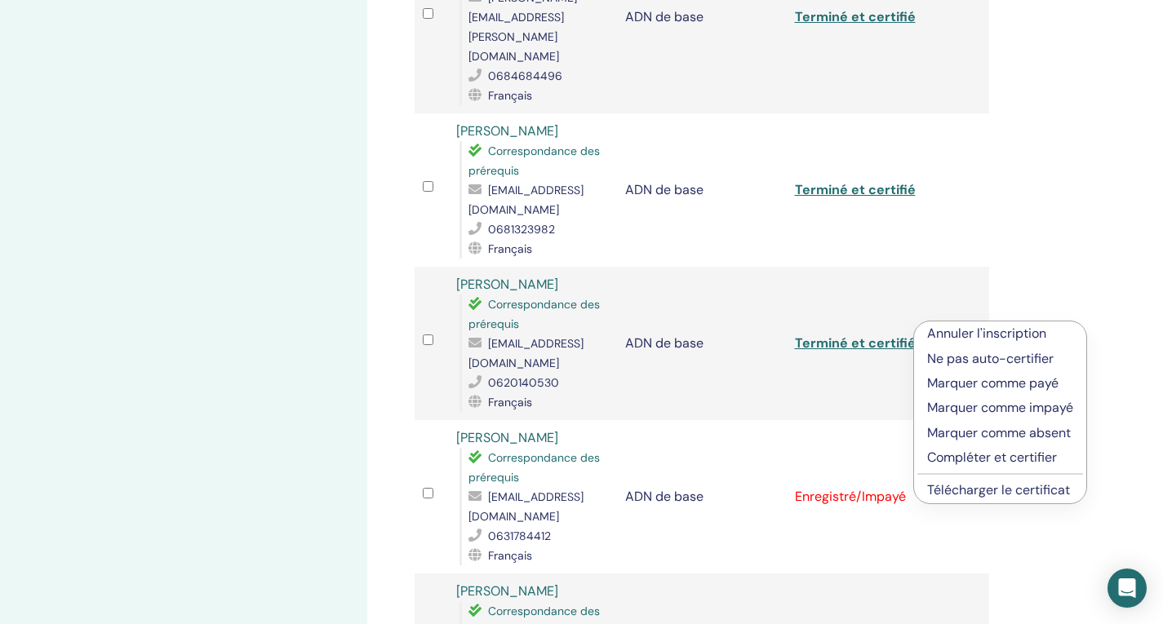
click at [988, 459] on font "Compléter et certifier" at bounding box center [992, 457] width 130 height 17
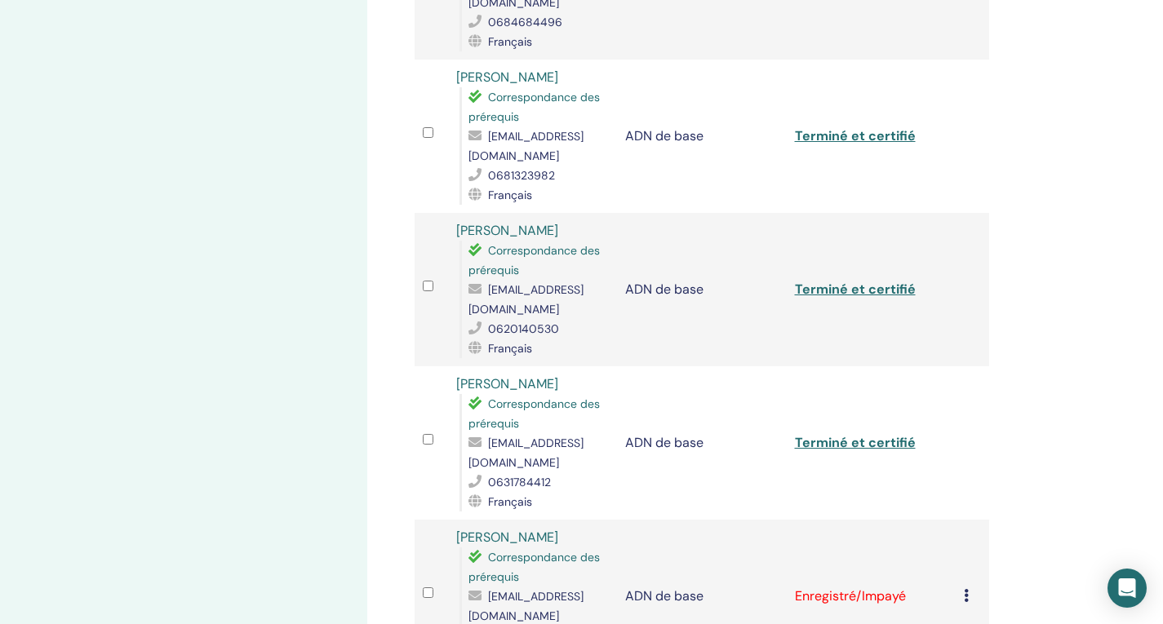
scroll to position [2203, 0]
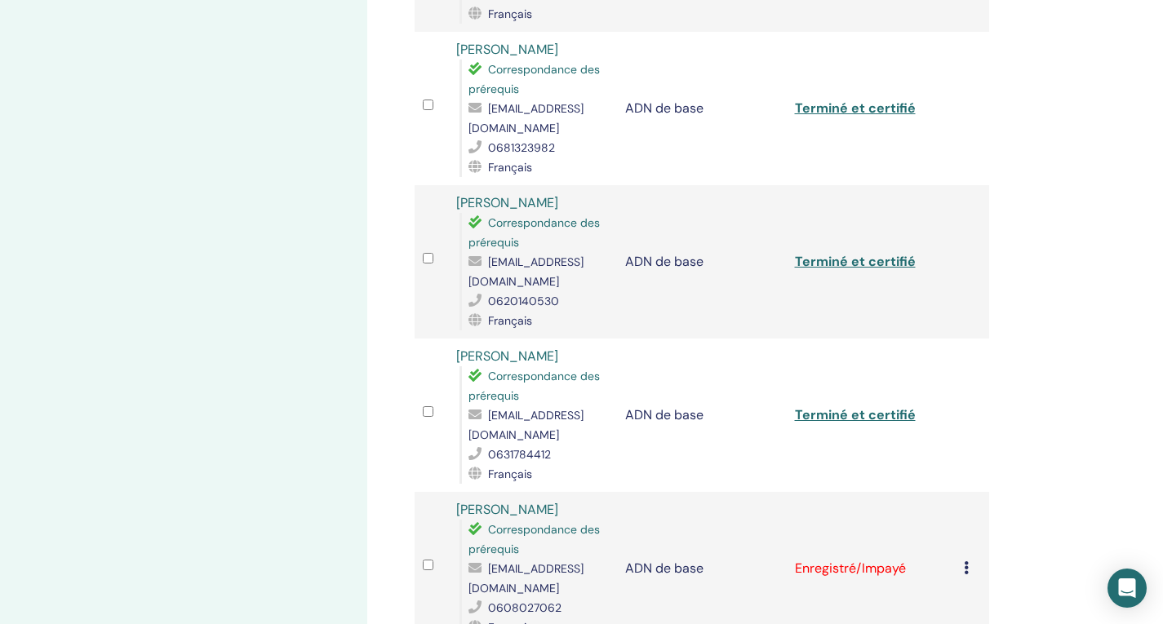
click at [967, 561] on icon at bounding box center [966, 567] width 5 height 13
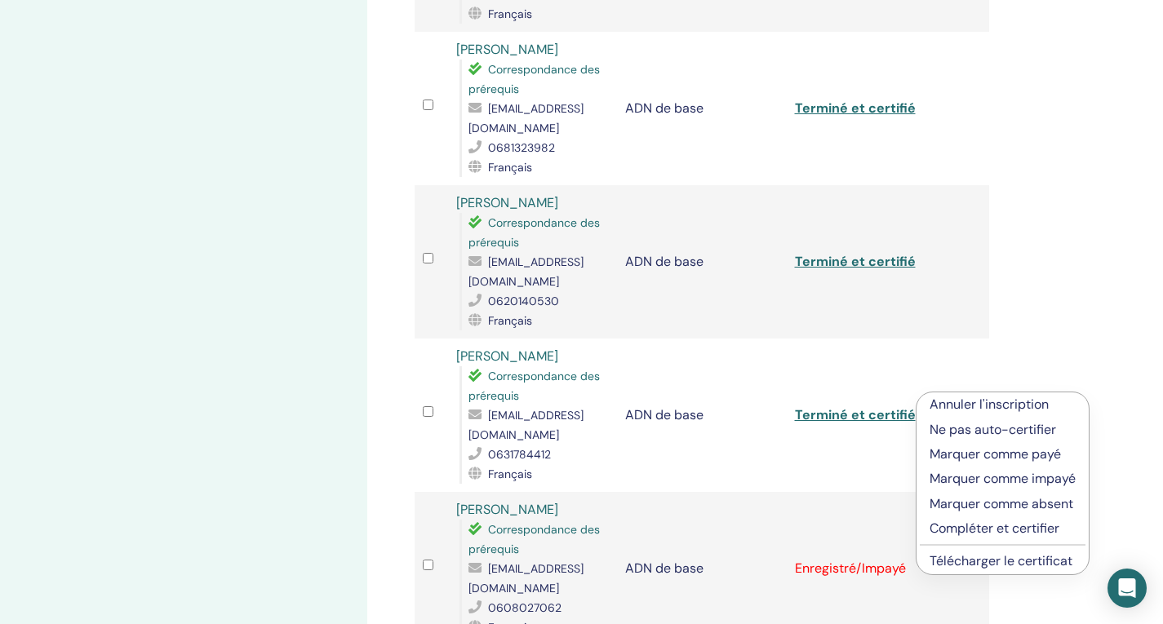
click at [1013, 530] on font "Compléter et certifier" at bounding box center [994, 528] width 130 height 17
